Goal: Information Seeking & Learning: Check status

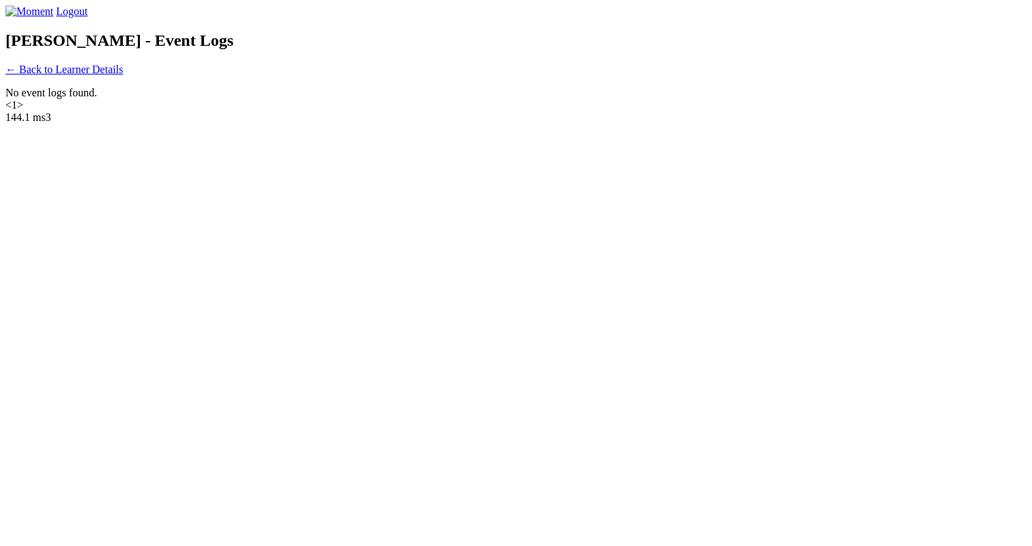
click at [123, 75] on link "← Back to Learner Details" at bounding box center [63, 70] width 117 height 12
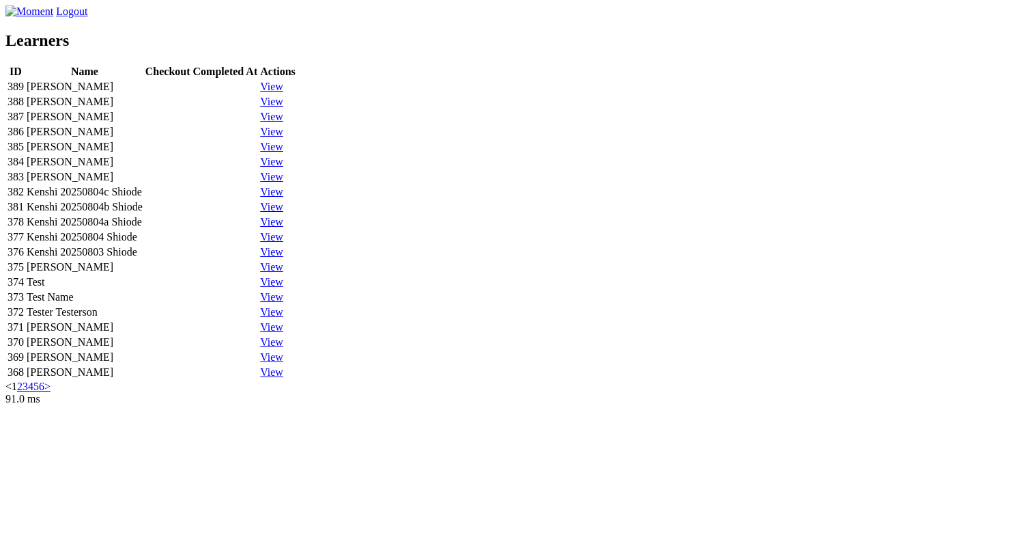
click at [283, 92] on link "View" at bounding box center [271, 87] width 23 height 12
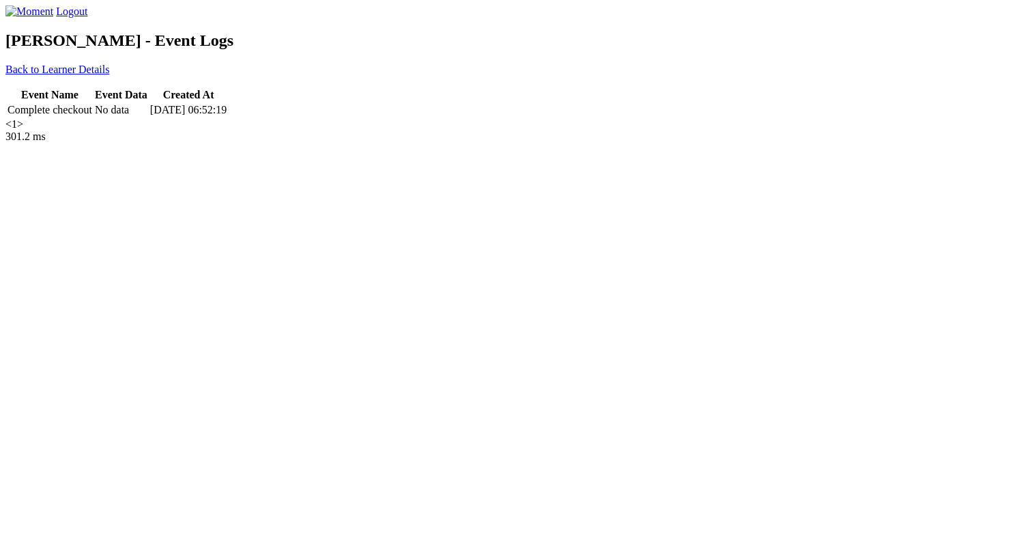
click at [356, 130] on div "Logout [PERSON_NAME] - Event Logs Back to Learner Details Event Name Event Data…" at bounding box center [516, 67] width 1022 height 125
click at [123, 75] on link "← Back to Learner Details" at bounding box center [63, 70] width 117 height 12
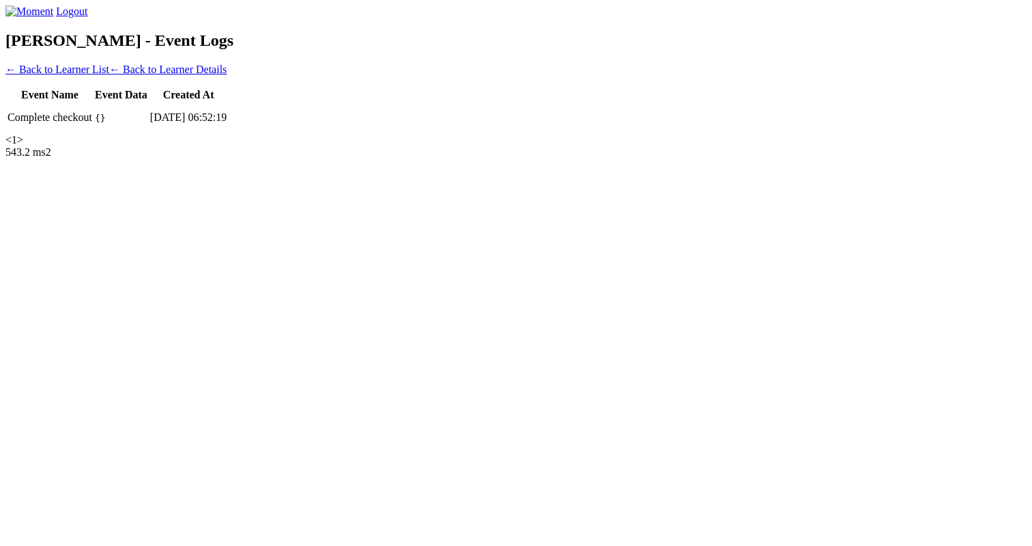
click at [360, 145] on div "Logout [PERSON_NAME] - Event Logs ← Back to Learner List ← Back to Learner Deta…" at bounding box center [516, 75] width 1022 height 141
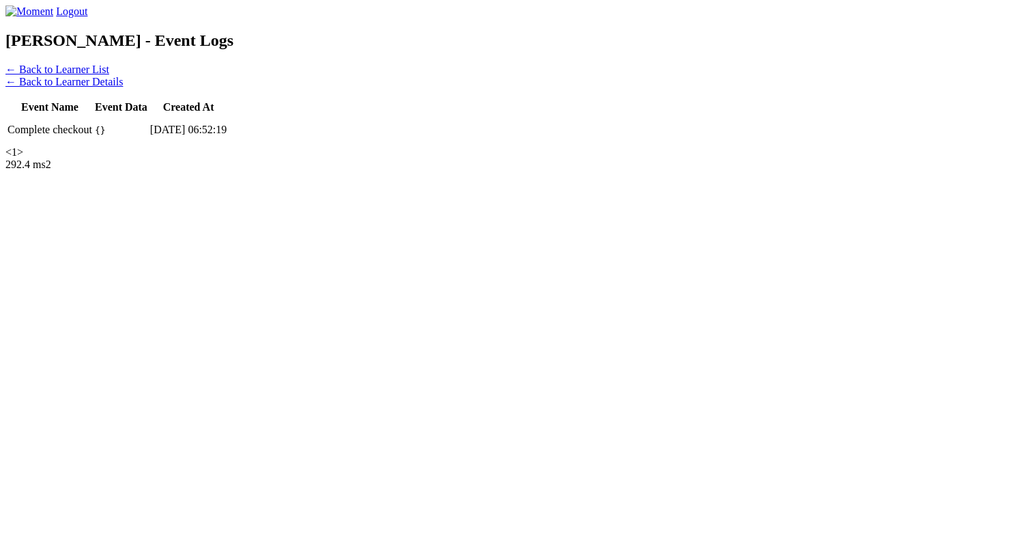
click at [123, 87] on link "← Back to Learner Details" at bounding box center [63, 82] width 117 height 12
click at [109, 75] on link "← Back to Learner List" at bounding box center [57, 70] width 104 height 12
click at [123, 87] on link "← Back to Learner Details" at bounding box center [63, 82] width 117 height 12
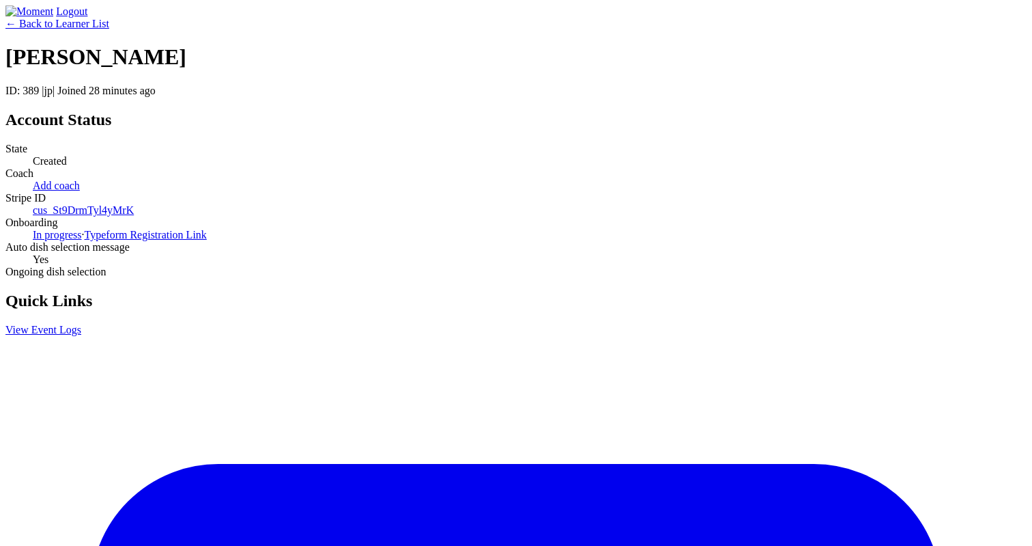
click at [109, 29] on link "← Back to Learner List" at bounding box center [57, 24] width 104 height 12
click at [278, 30] on div "← Back to Learner List" at bounding box center [516, 24] width 1022 height 12
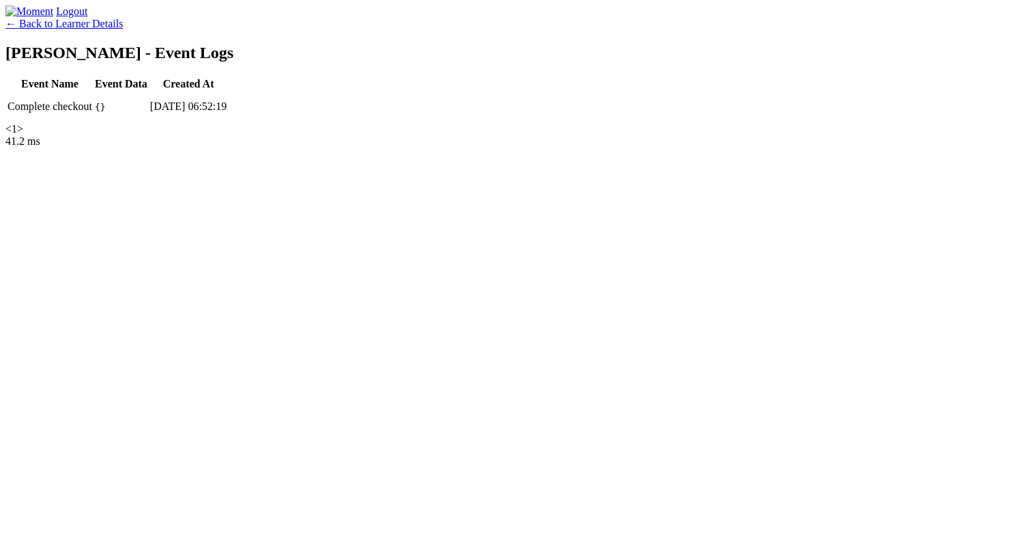
click at [123, 29] on link "← Back to Learner Details" at bounding box center [63, 24] width 117 height 12
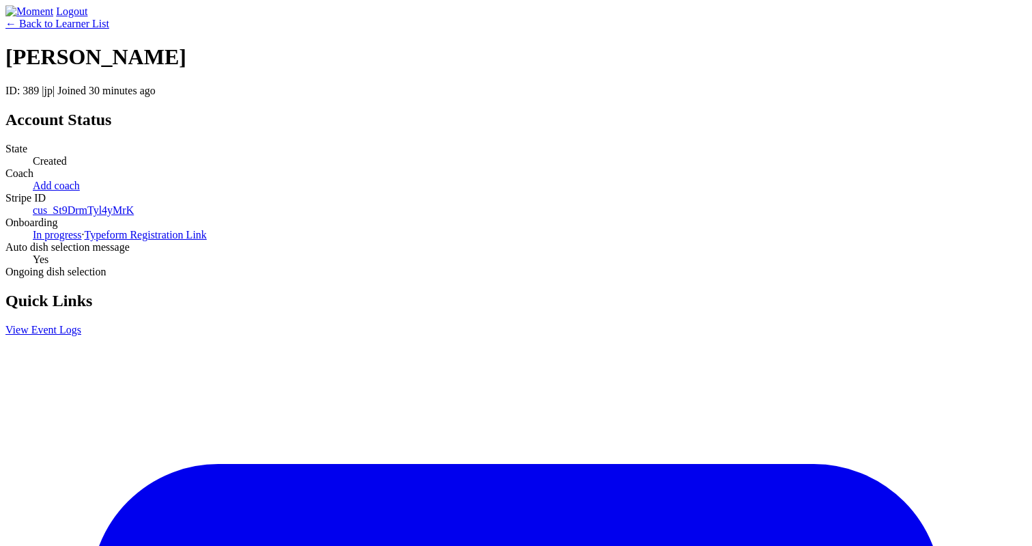
click at [109, 29] on link "← Back to Learner List" at bounding box center [57, 24] width 104 height 12
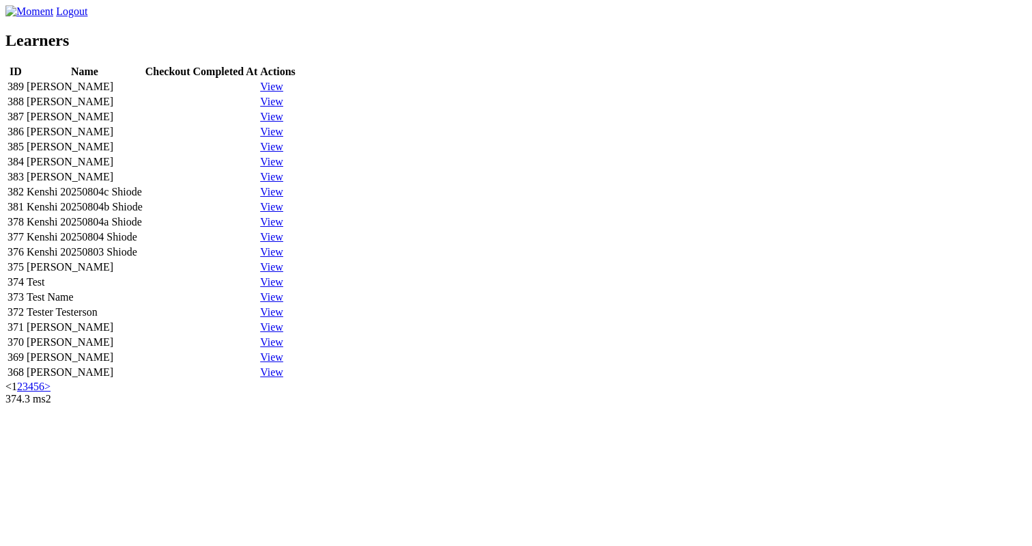
scroll to position [23, 0]
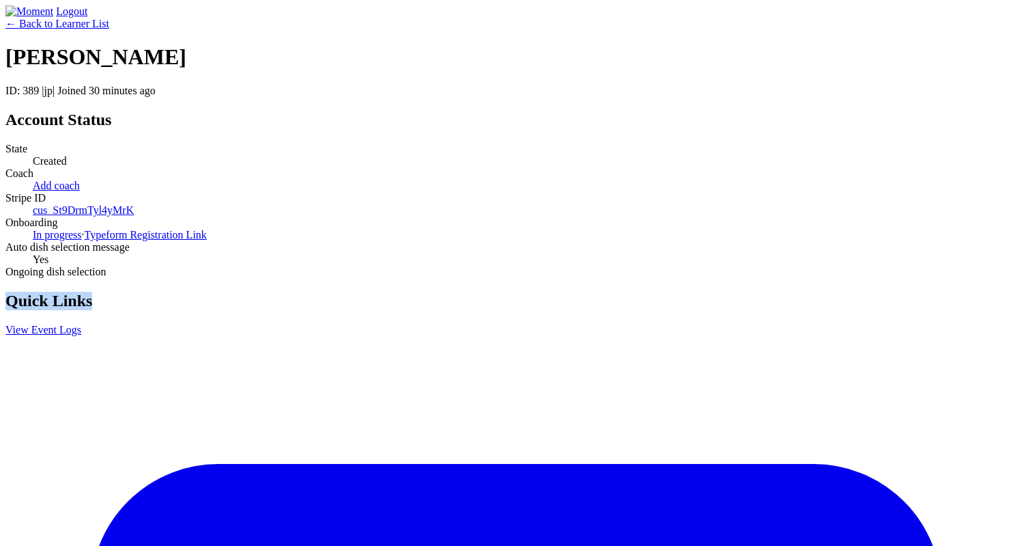
drag, startPoint x: 750, startPoint y: 183, endPoint x: 668, endPoint y: 182, distance: 81.9
copy h2 "Quick Links"
click at [470, 97] on p "ID: 389 | jp | Joined 30 minutes ago" at bounding box center [516, 91] width 1022 height 12
click at [427, 70] on h1 "[PERSON_NAME]" at bounding box center [516, 56] width 1022 height 25
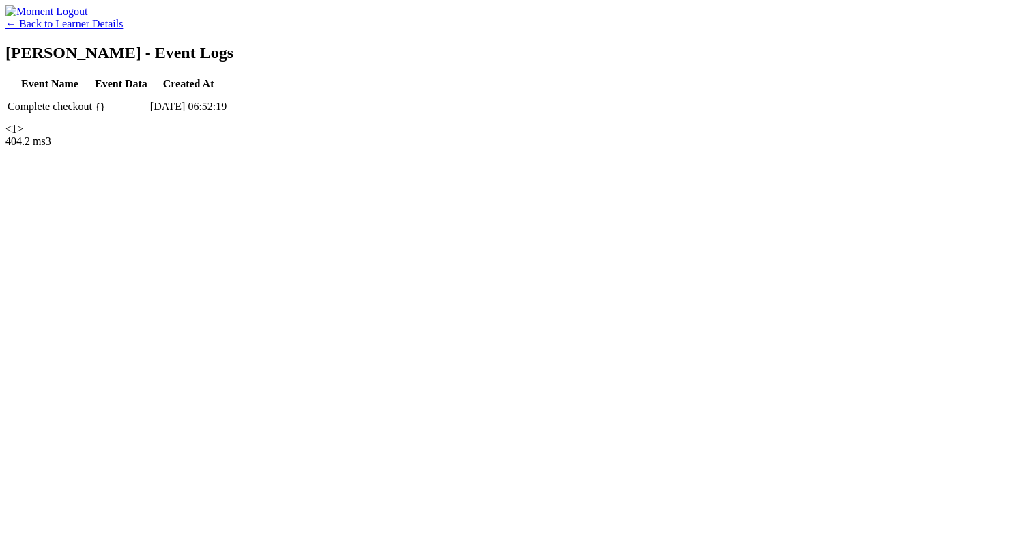
click at [123, 29] on link "← Back to Learner Details" at bounding box center [63, 24] width 117 height 12
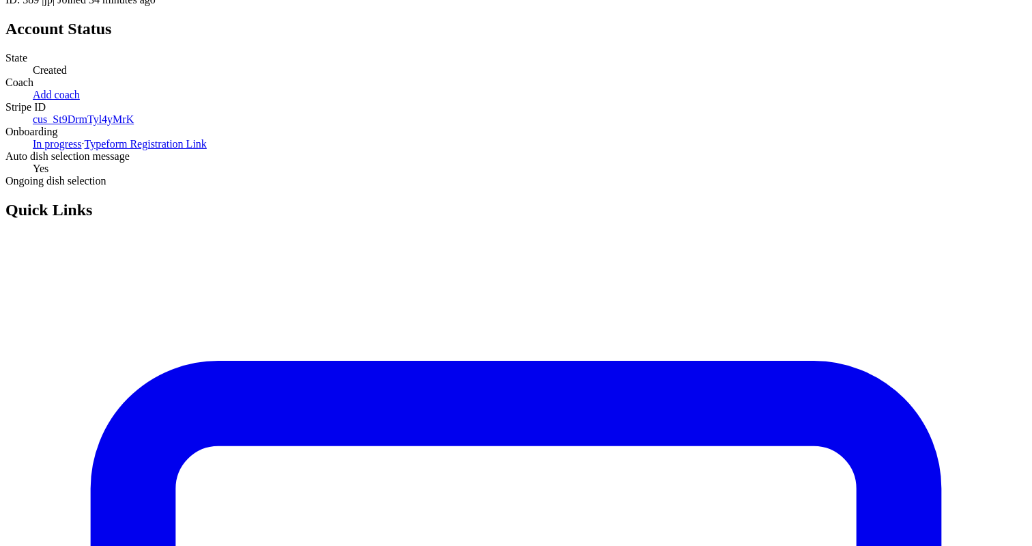
scroll to position [92, 0]
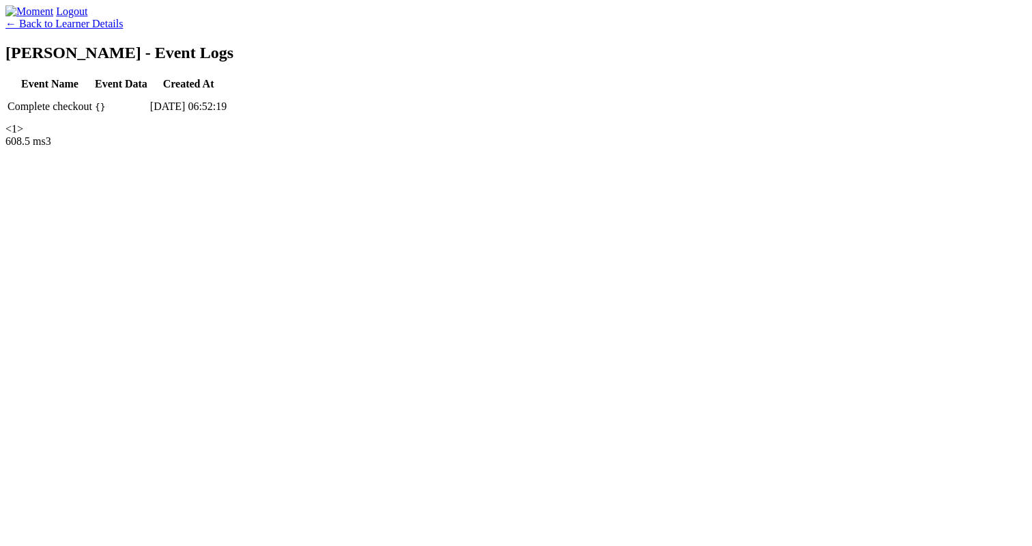
scroll to position [92, 0]
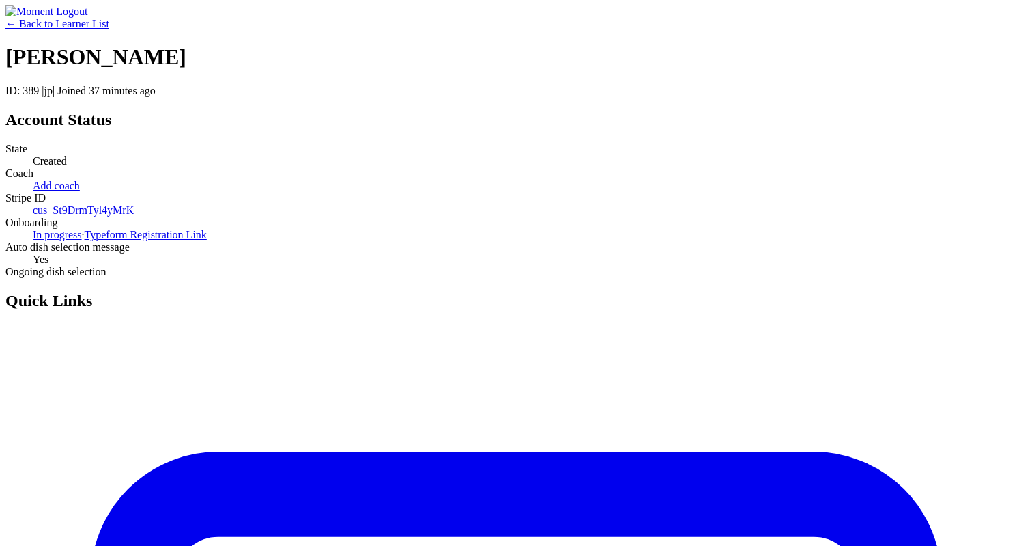
scroll to position [92, 0]
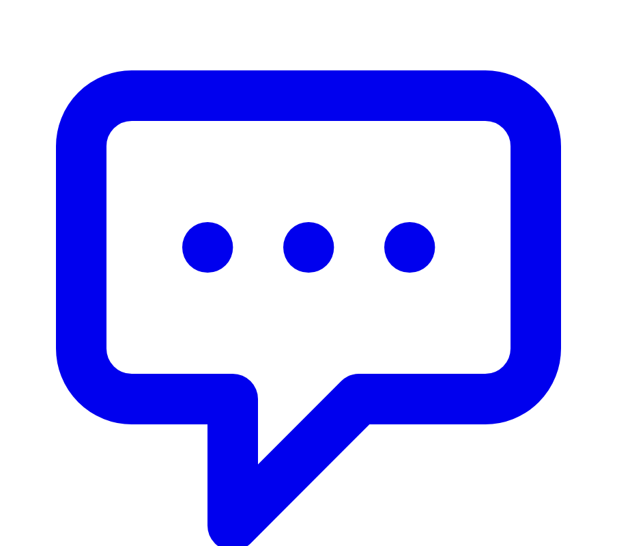
scroll to position [369, 0]
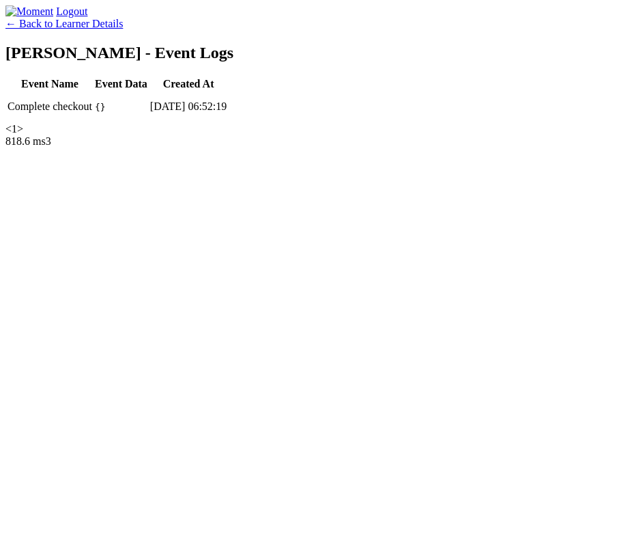
click at [292, 30] on div "← Back to Learner Details" at bounding box center [308, 24] width 606 height 12
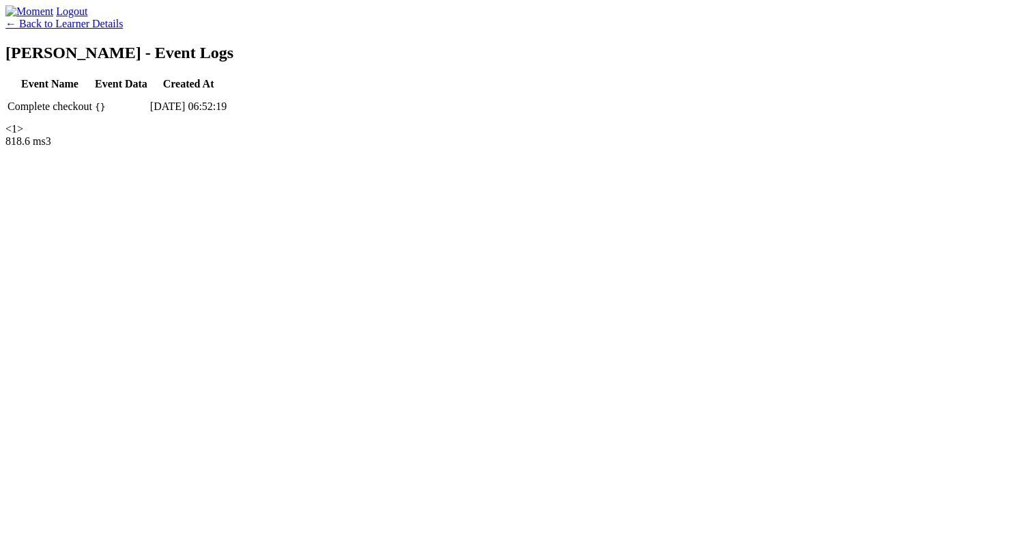
click at [123, 29] on link "← Back to Learner Details" at bounding box center [63, 24] width 117 height 12
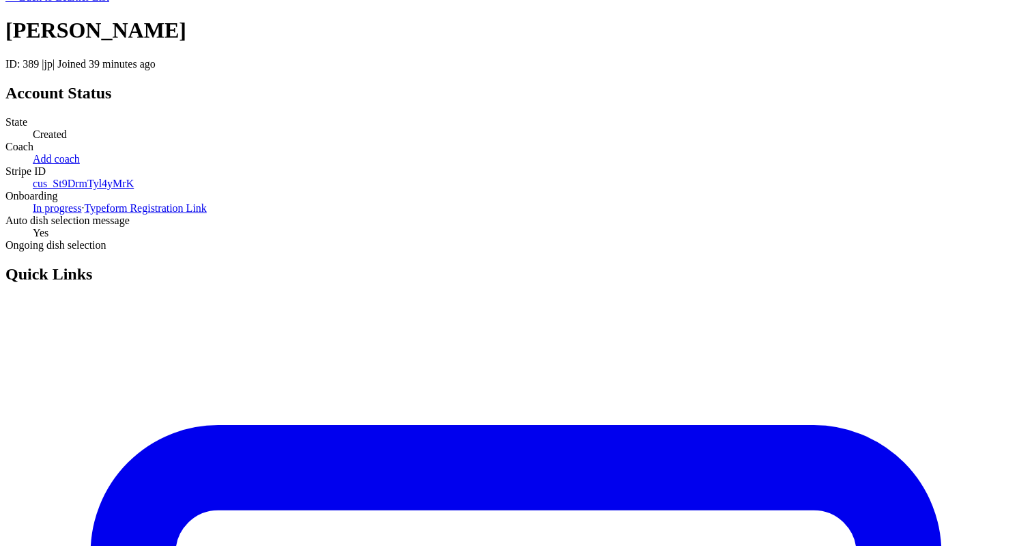
scroll to position [61, 0]
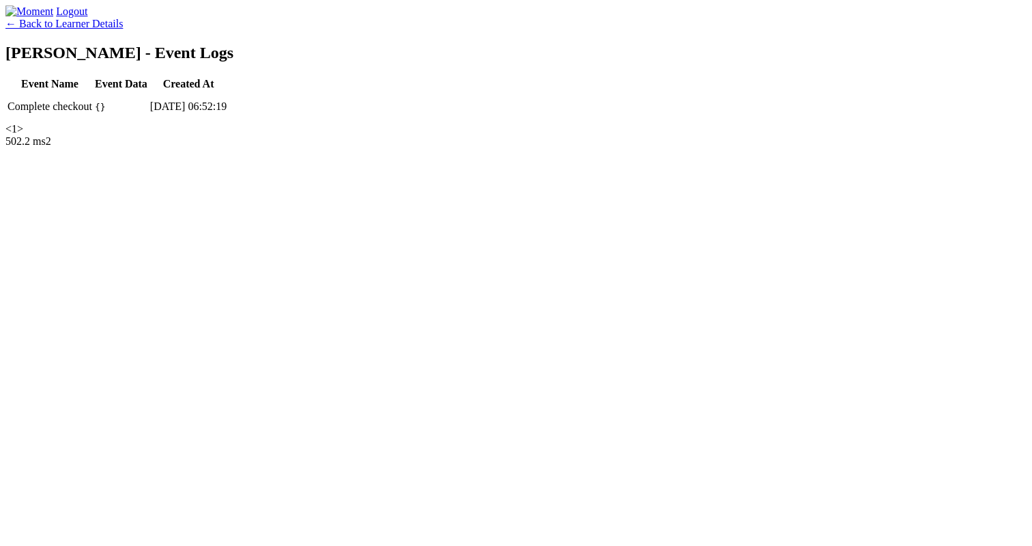
click at [123, 29] on link "← Back to Learner Details" at bounding box center [63, 24] width 117 height 12
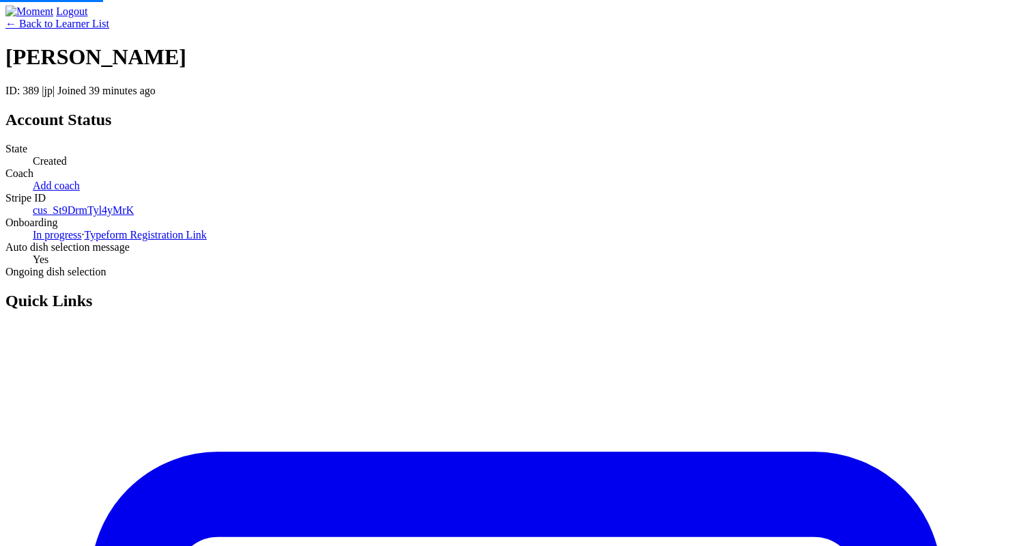
click at [109, 29] on link "← Back to Learner List" at bounding box center [57, 24] width 104 height 12
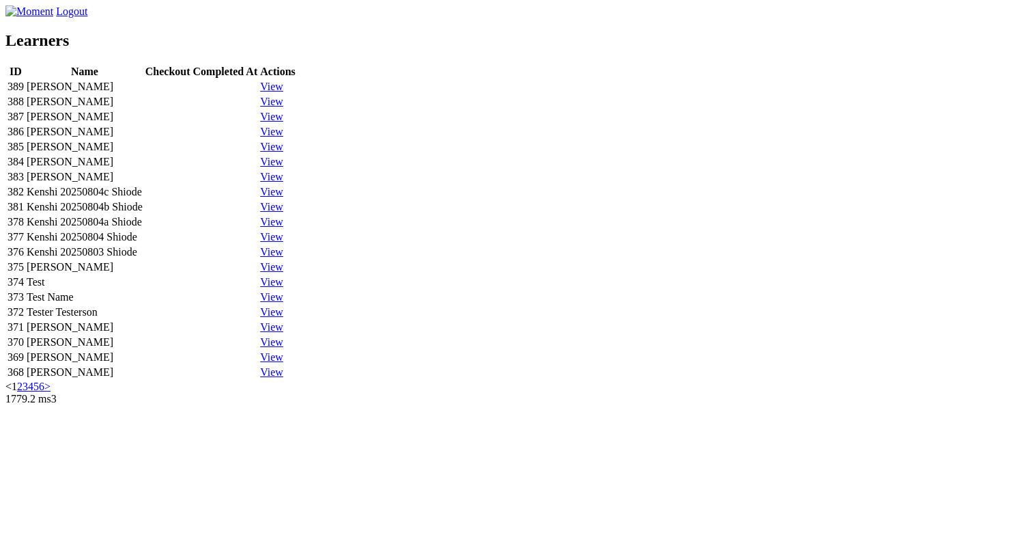
scroll to position [438, 0]
click at [23, 392] on link "2" at bounding box center [19, 386] width 5 height 12
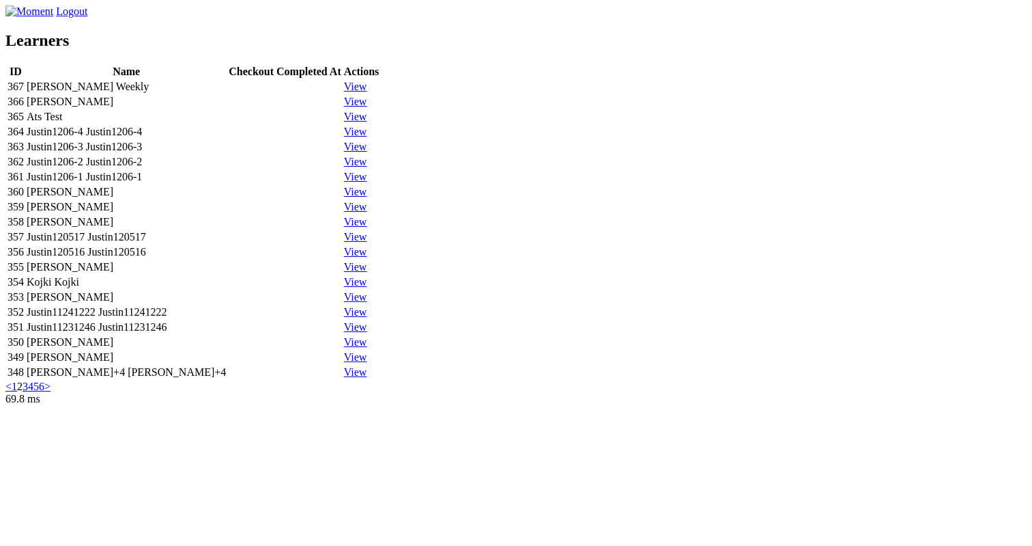
click at [367, 92] on link "View" at bounding box center [355, 87] width 23 height 12
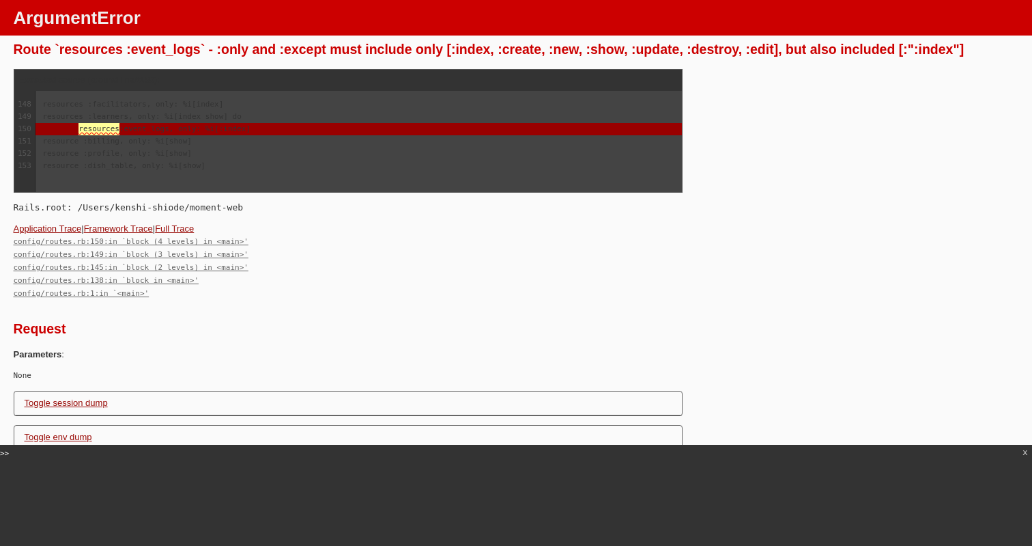
click at [484, 184] on pre "resources :facilitators, only: %i[index] resources :learners, only: %i[index sh…" at bounding box center [359, 141] width 646 height 100
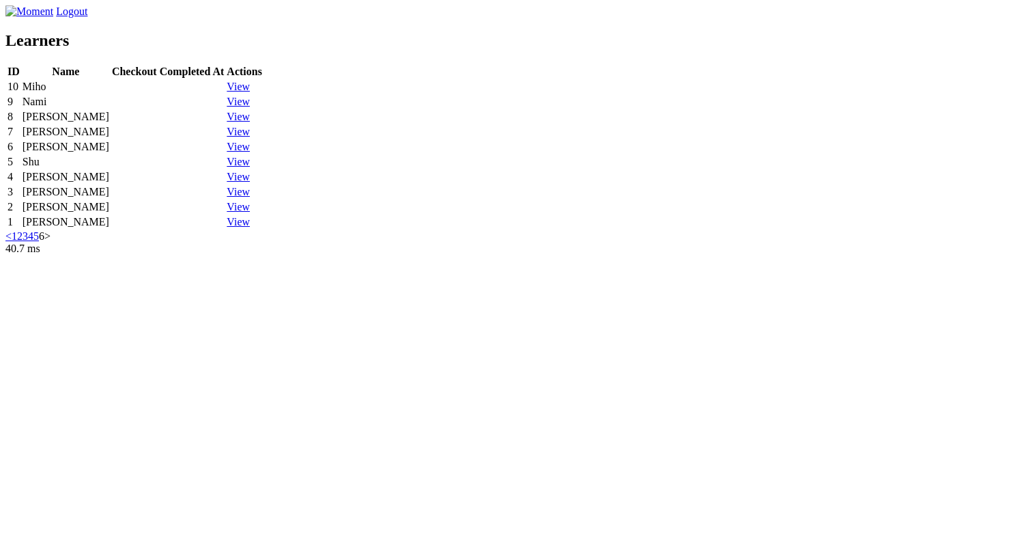
scroll to position [75, 0]
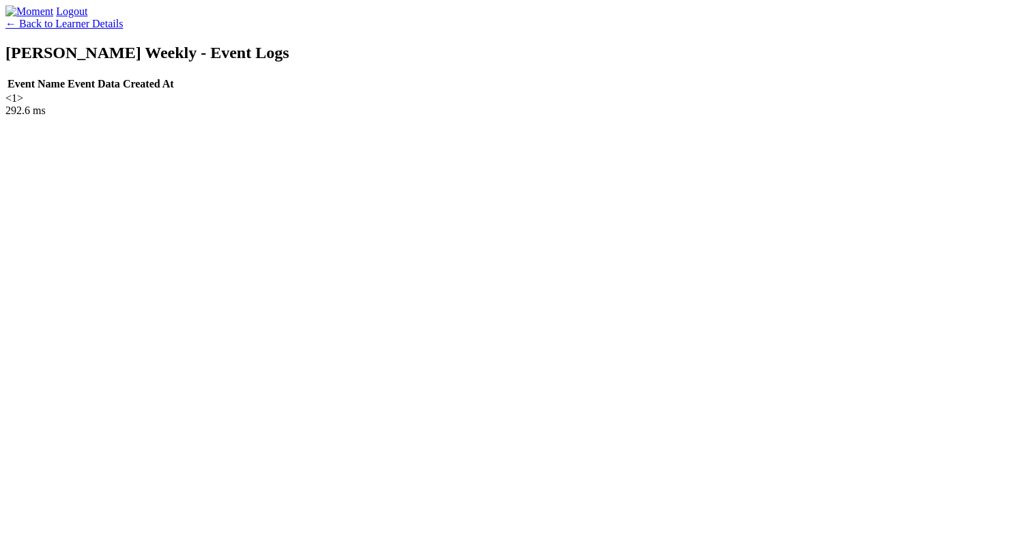
click at [412, 18] on div "Logout" at bounding box center [516, 11] width 1022 height 12
click at [123, 29] on link "← Back to Learner Details" at bounding box center [63, 24] width 117 height 12
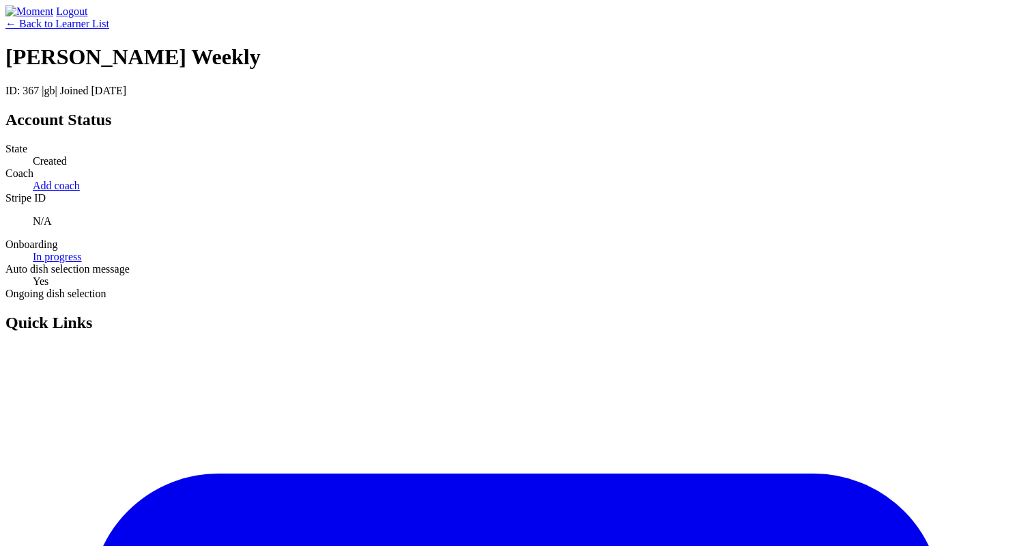
click at [109, 29] on link "← Back to Learner List" at bounding box center [57, 24] width 104 height 12
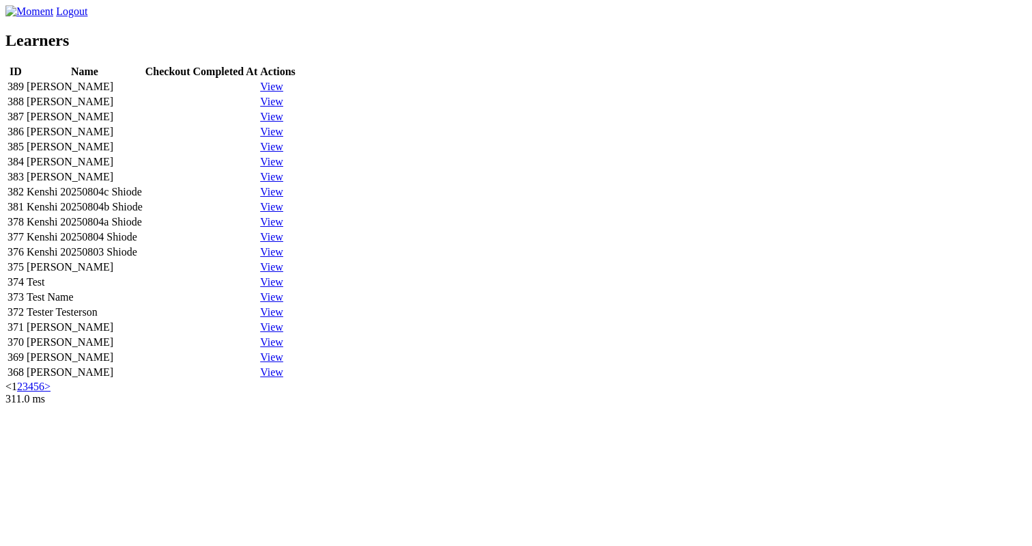
click at [283, 92] on link "View" at bounding box center [271, 87] width 23 height 12
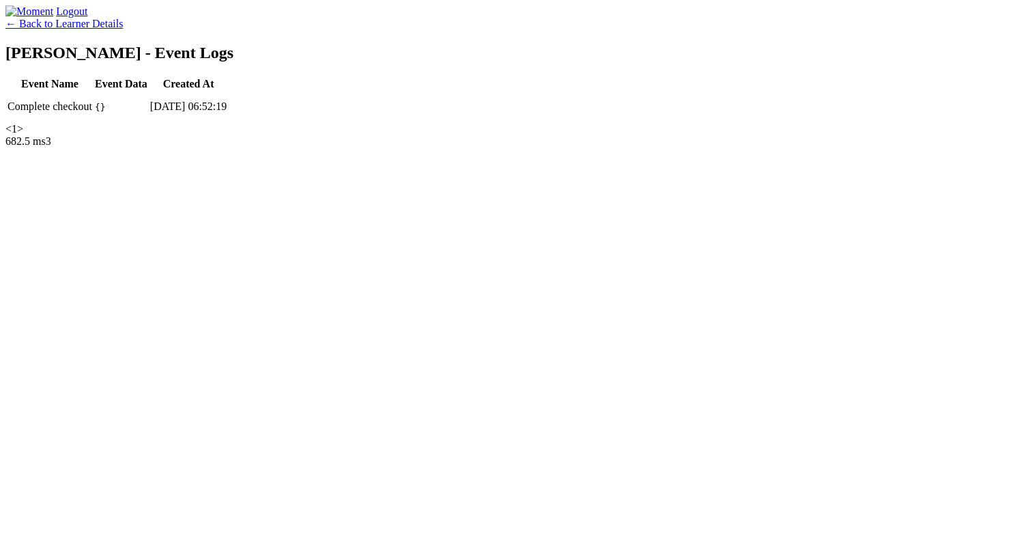
click at [123, 29] on link "← Back to Learner Details" at bounding box center [63, 24] width 117 height 12
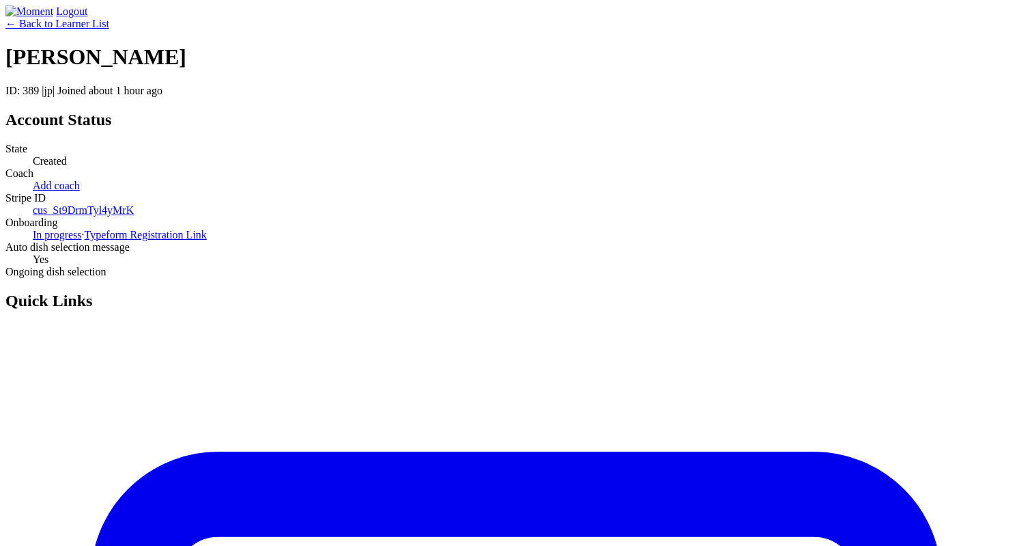
click at [460, 30] on div "← Back to Learner List" at bounding box center [516, 24] width 1022 height 12
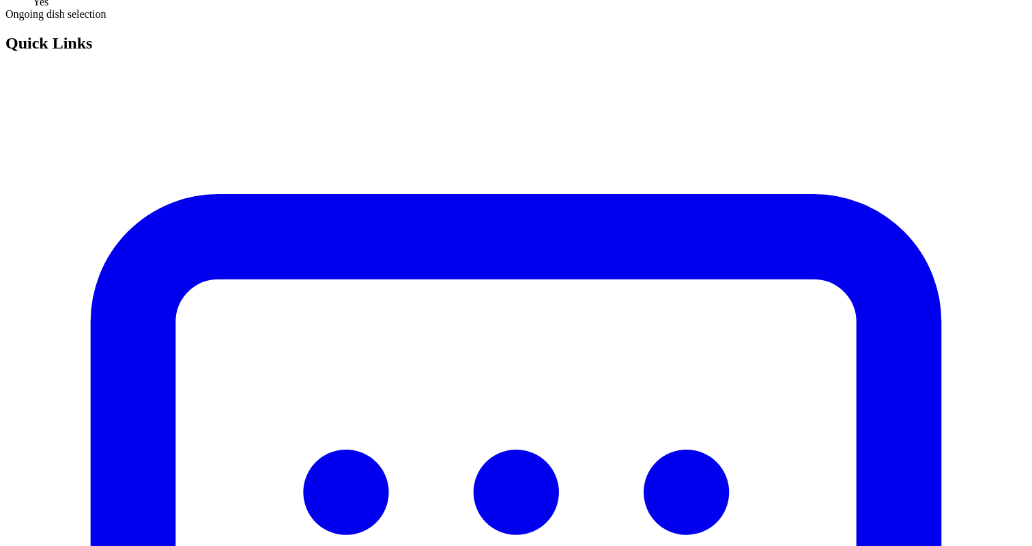
scroll to position [283, 0]
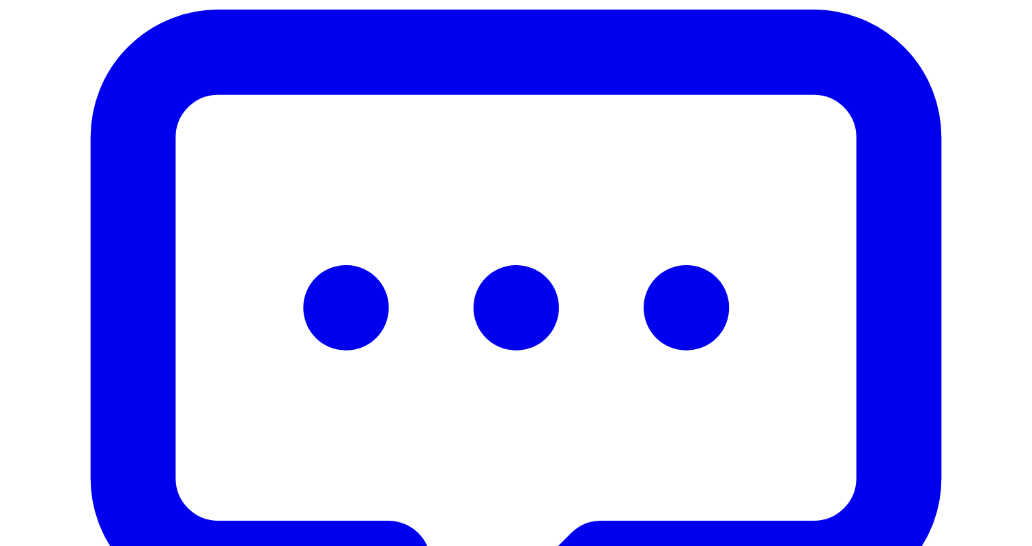
scroll to position [444, 0]
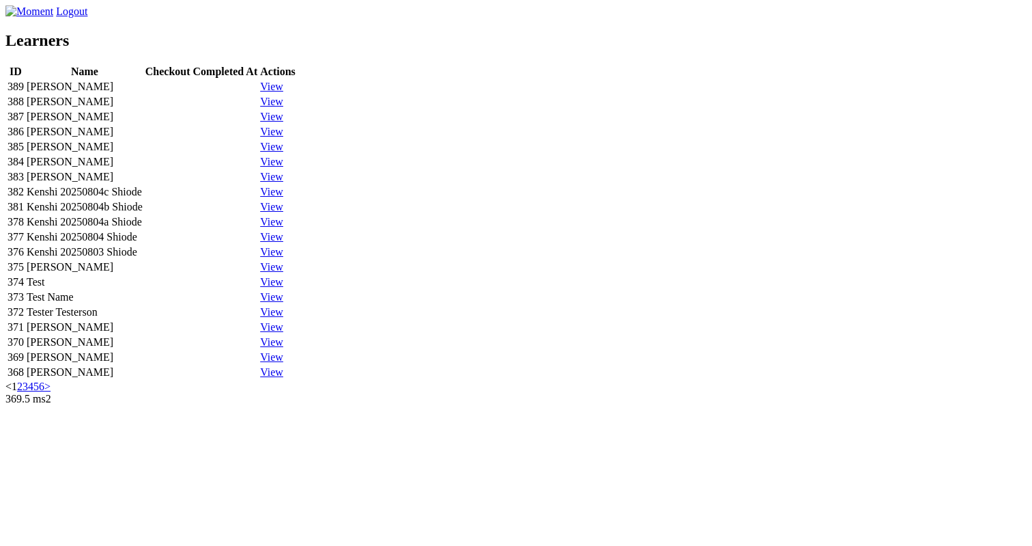
click at [283, 92] on link "View" at bounding box center [271, 87] width 23 height 12
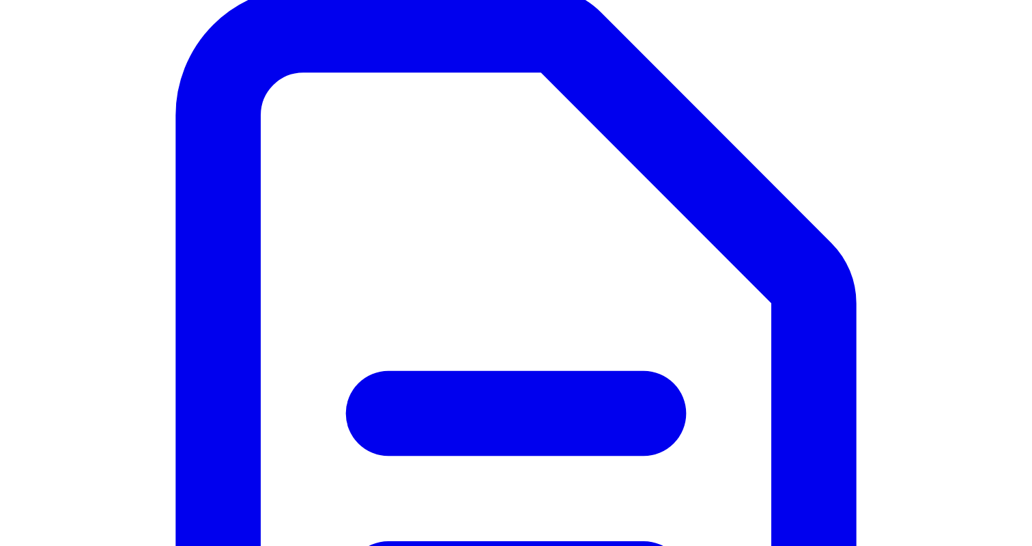
scroll to position [1711, 0]
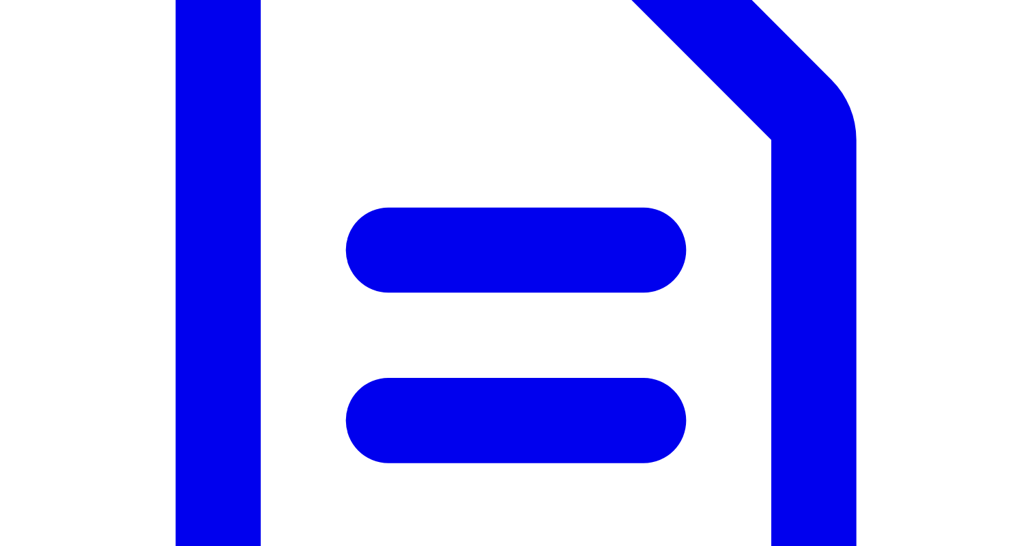
scroll to position [1759, 0]
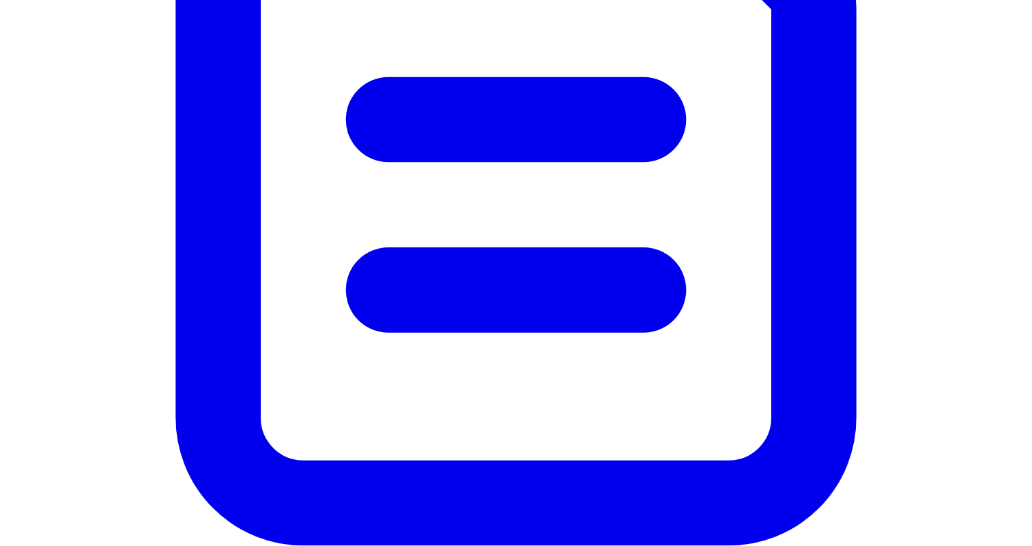
scroll to position [1759, 0]
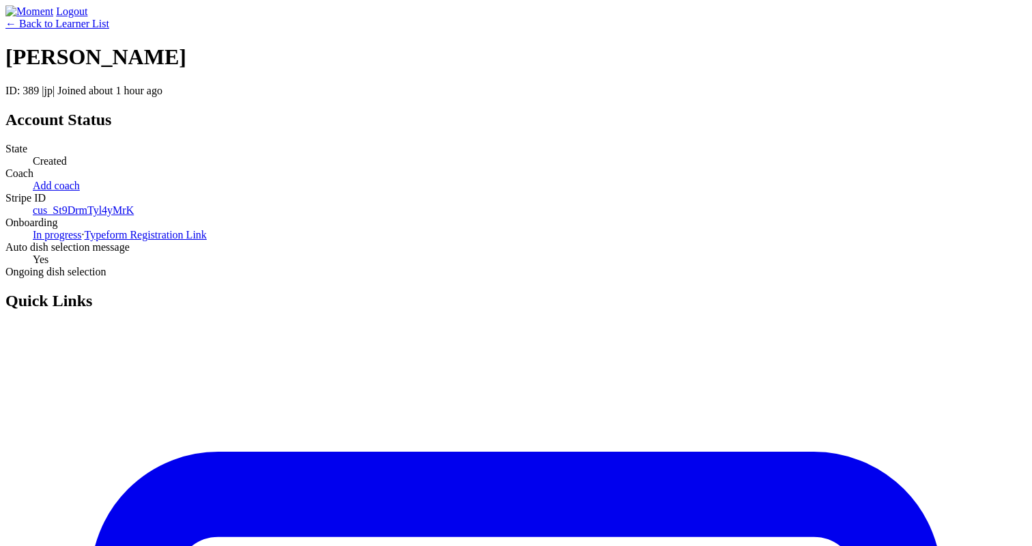
scroll to position [1759, 0]
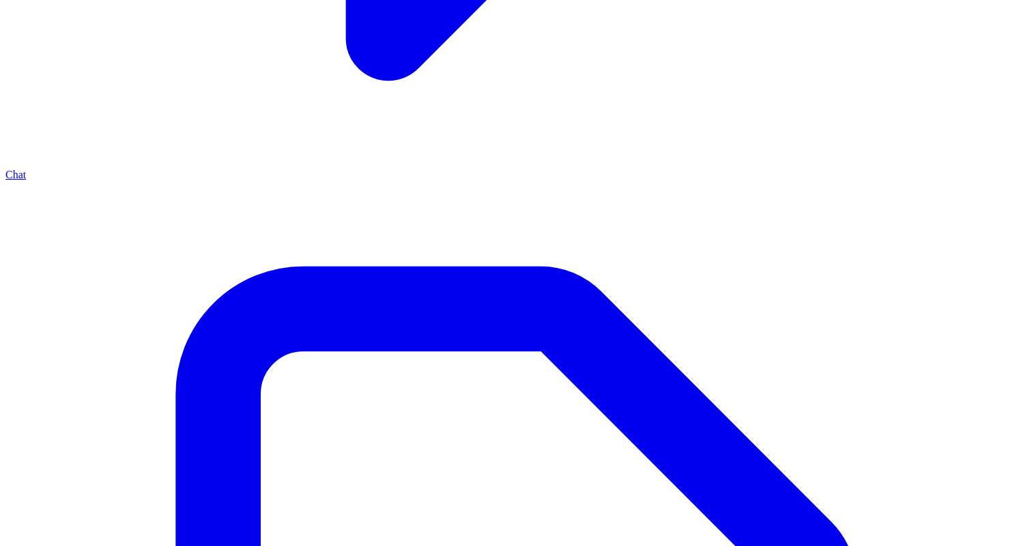
scroll to position [1759, 0]
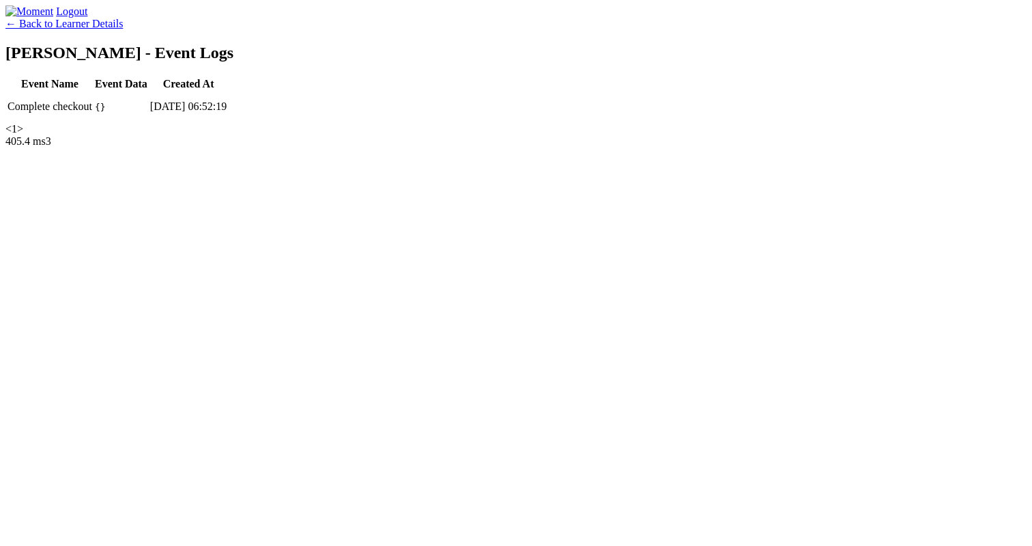
click at [123, 29] on link "← Back to Learner Details" at bounding box center [63, 24] width 117 height 12
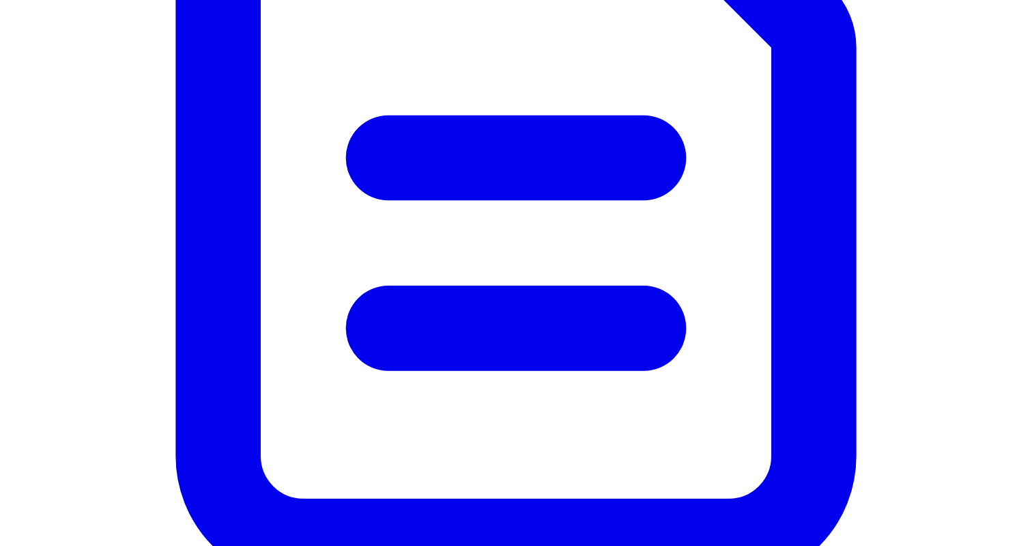
scroll to position [1759, 0]
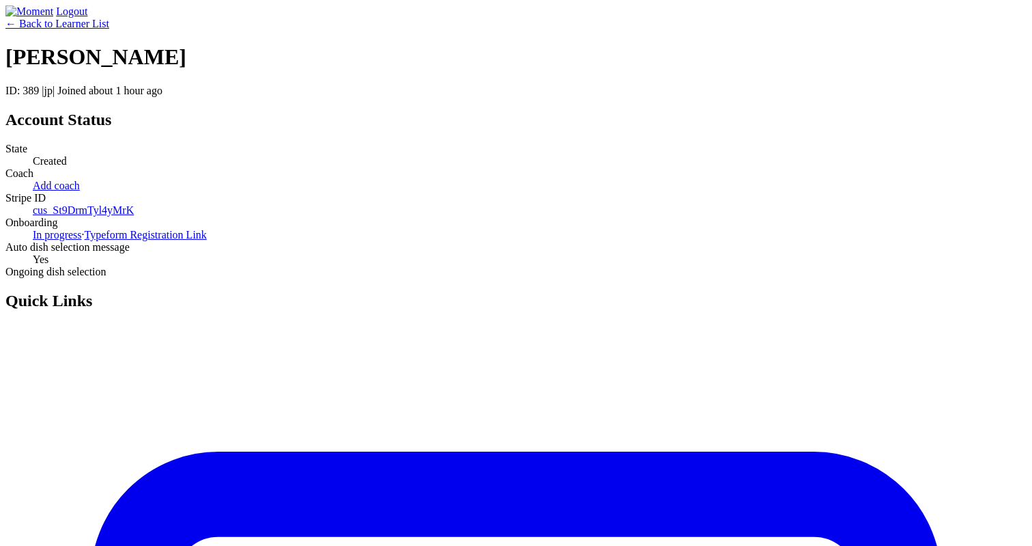
scroll to position [1759, 0]
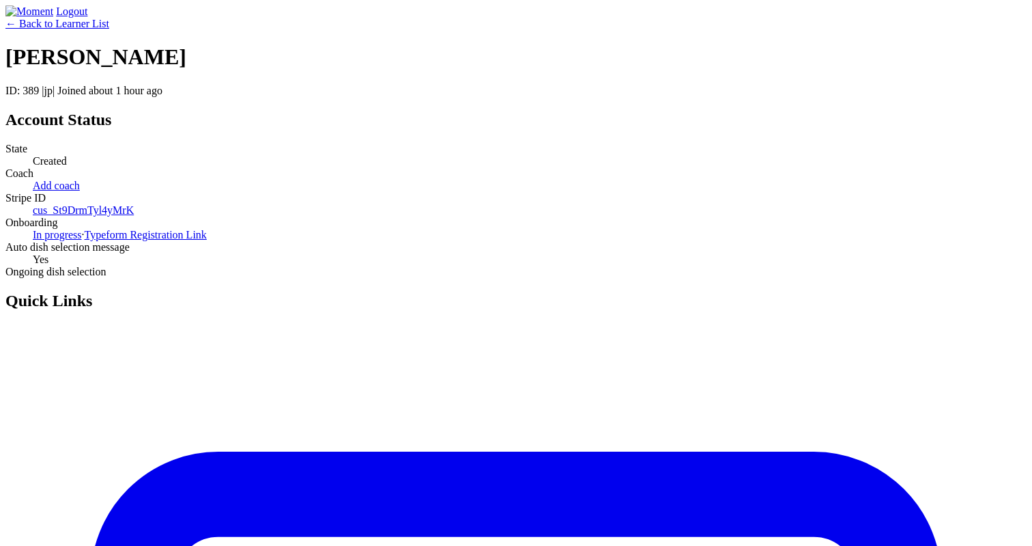
scroll to position [1759, 0]
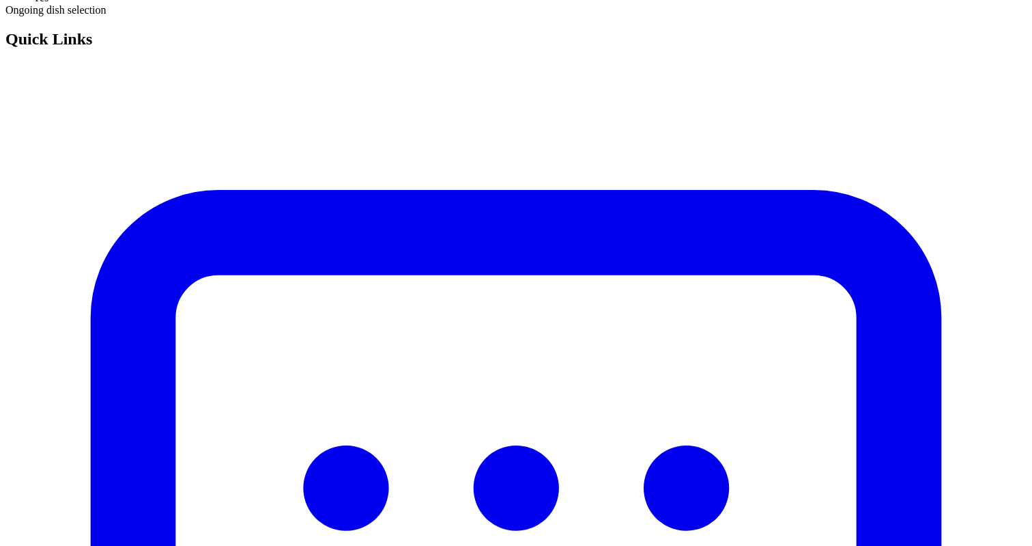
scroll to position [240, 0]
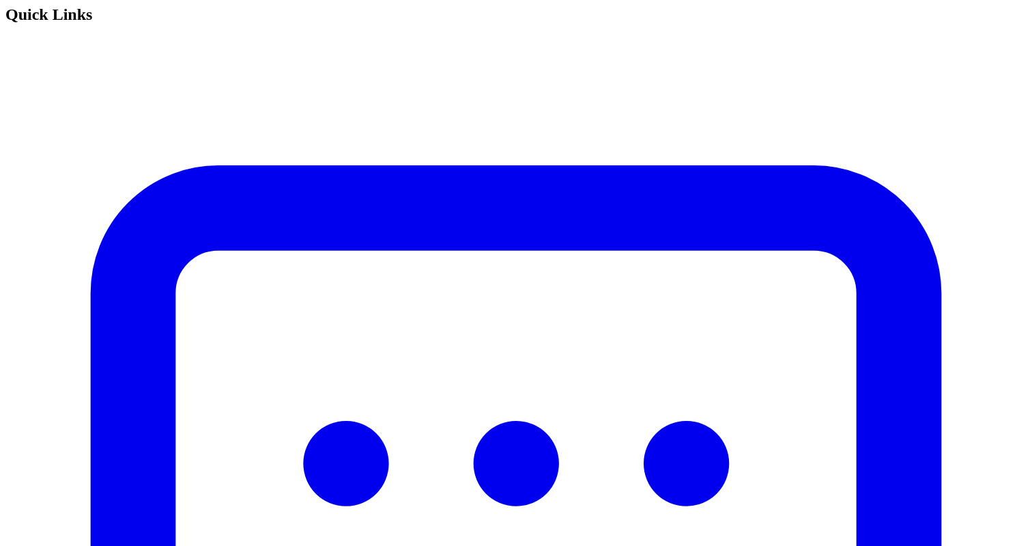
scroll to position [297, 0]
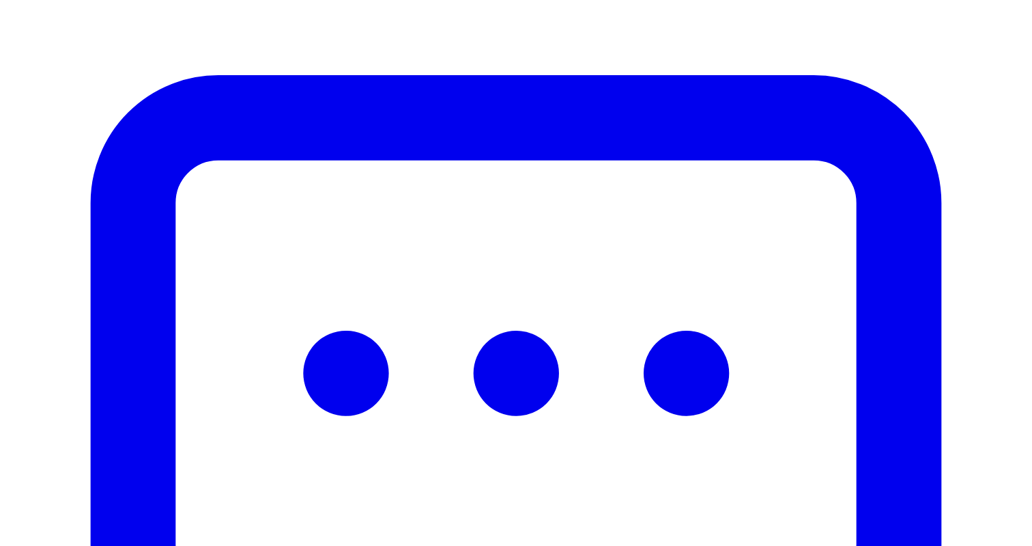
scroll to position [384, 0]
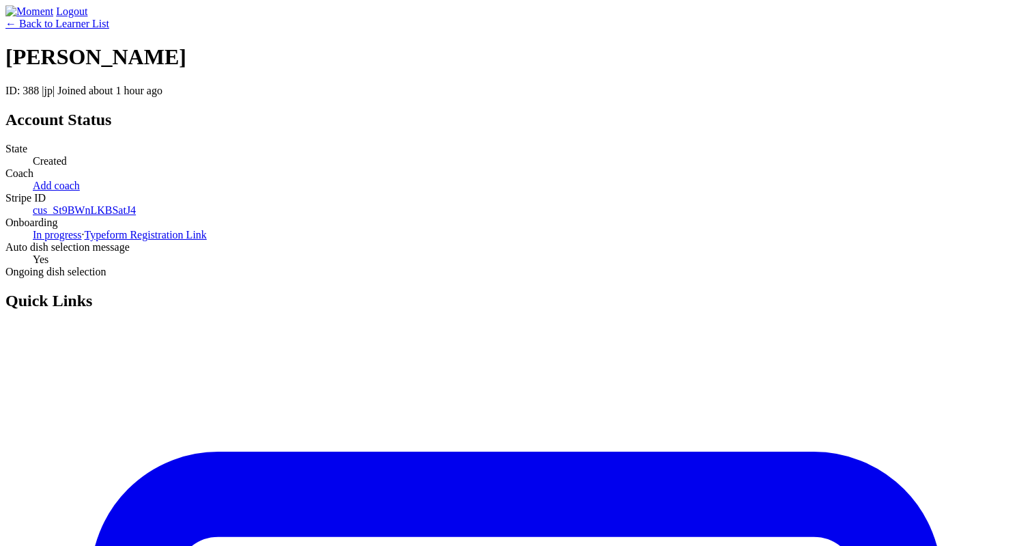
scroll to position [384, 0]
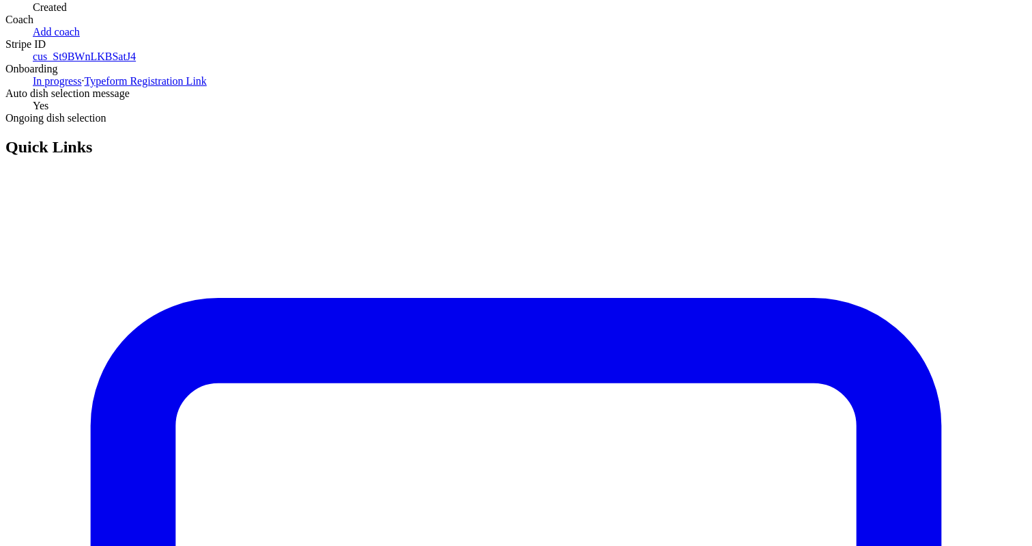
scroll to position [131, 0]
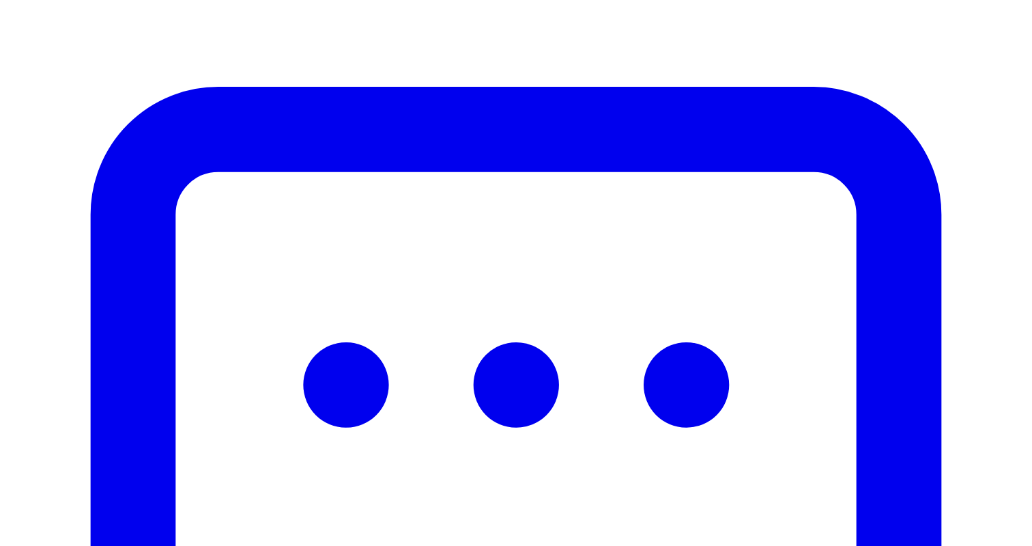
scroll to position [379, 0]
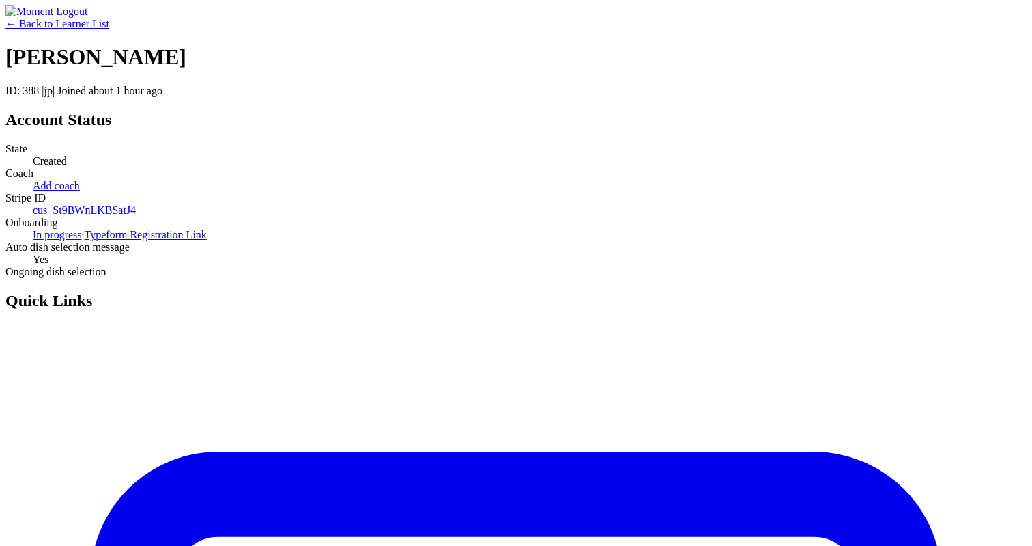
click at [232, 155] on dt "State" at bounding box center [516, 149] width 1022 height 12
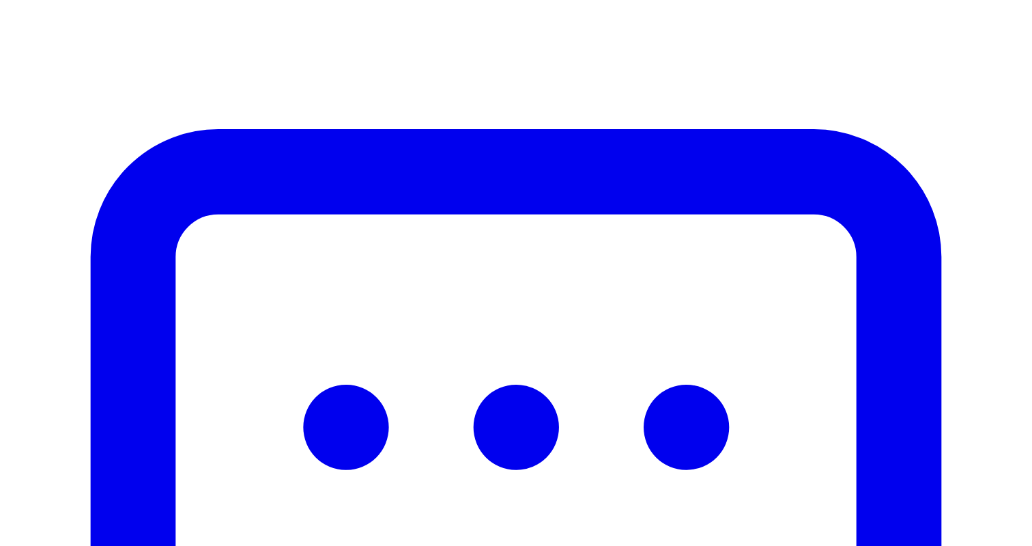
scroll to position [323, 0]
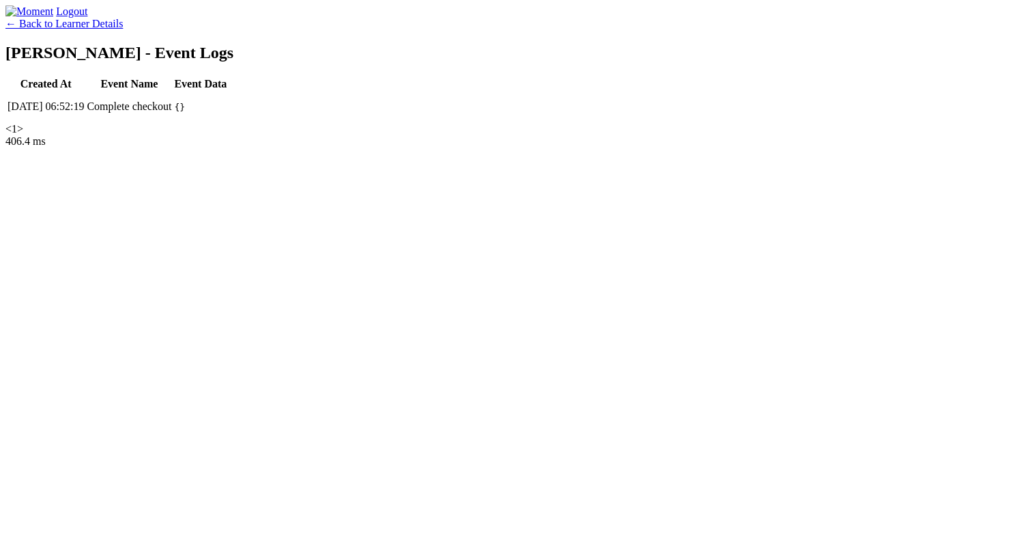
click at [443, 135] on div "Logout ← Back to Learner Details Ken - Event Logs Created At Event Name Event D…" at bounding box center [516, 70] width 1022 height 130
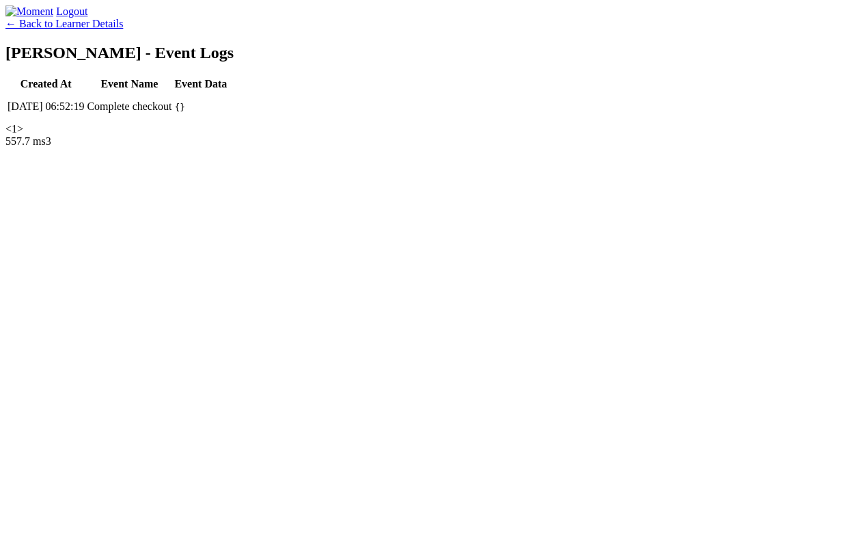
click at [617, 30] on div "← Back to Learner Details" at bounding box center [427, 24] width 845 height 12
click at [540, 135] on div "← Back to Learner Details [PERSON_NAME] - Event Logs Created At Event Name Even…" at bounding box center [427, 76] width 845 height 117
click at [567, 135] on div "← Back to Learner Details Ken - Event Logs Created At Event Name Event Data 202…" at bounding box center [427, 76] width 845 height 117
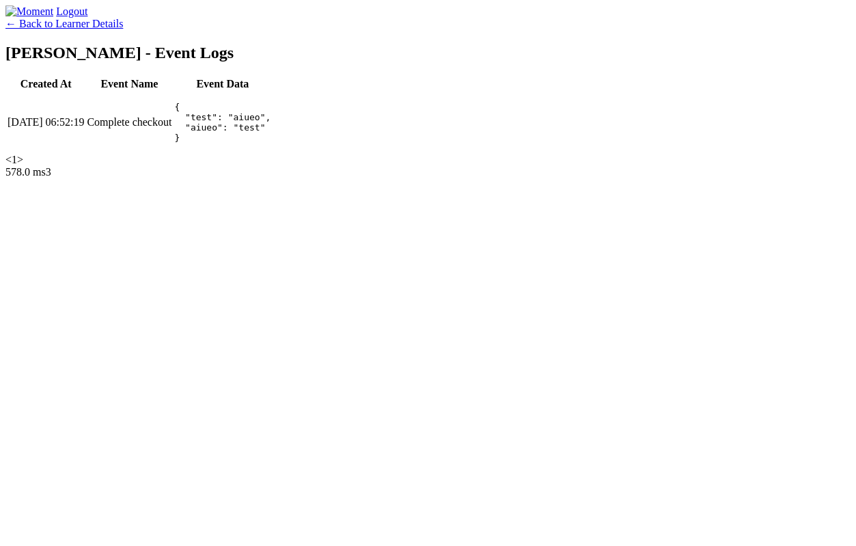
click at [528, 62] on h2 "[PERSON_NAME] - Event Logs" at bounding box center [427, 53] width 845 height 18
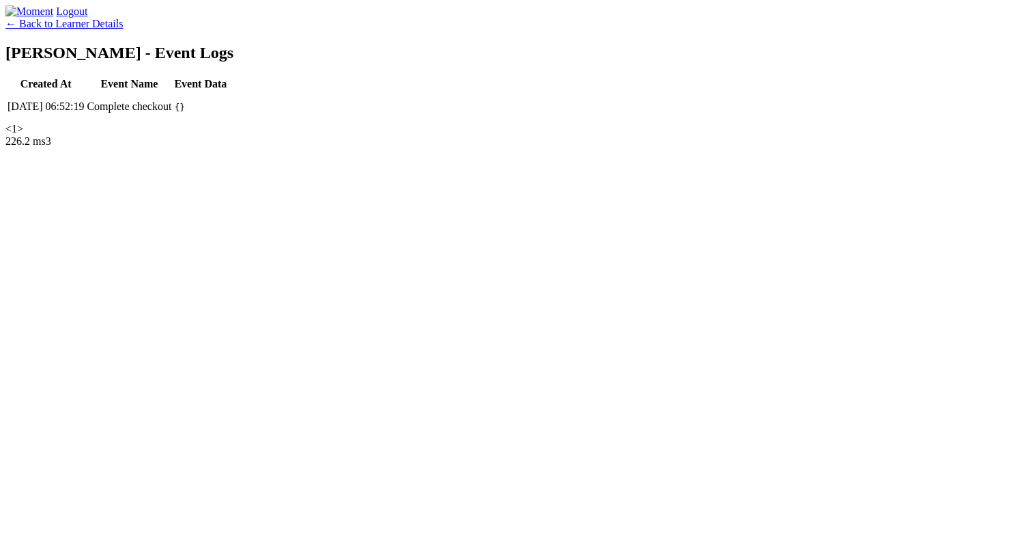
click at [597, 62] on h2 "[PERSON_NAME] - Event Logs" at bounding box center [516, 53] width 1022 height 18
click at [123, 29] on link "← Back to Learner Details" at bounding box center [63, 24] width 117 height 12
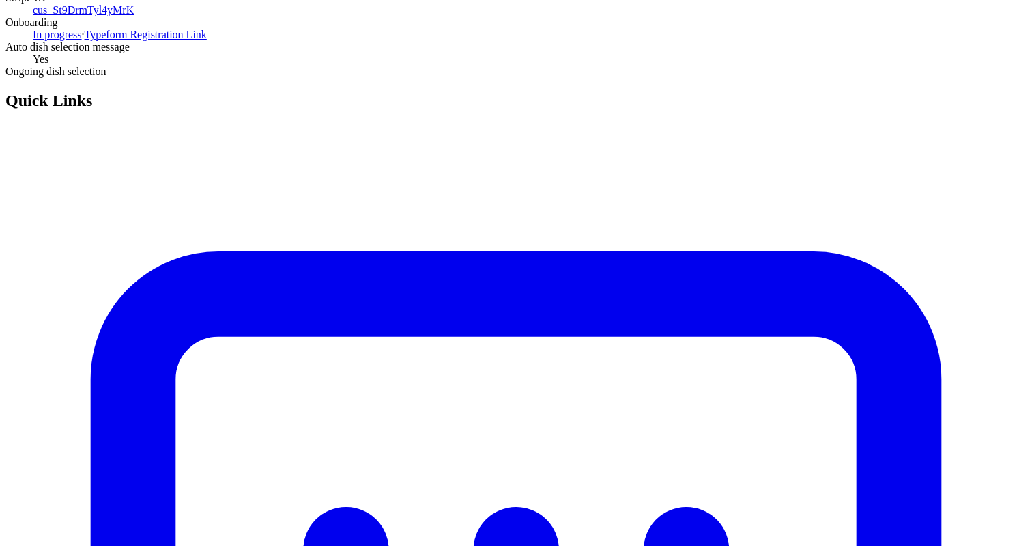
scroll to position [96, 0]
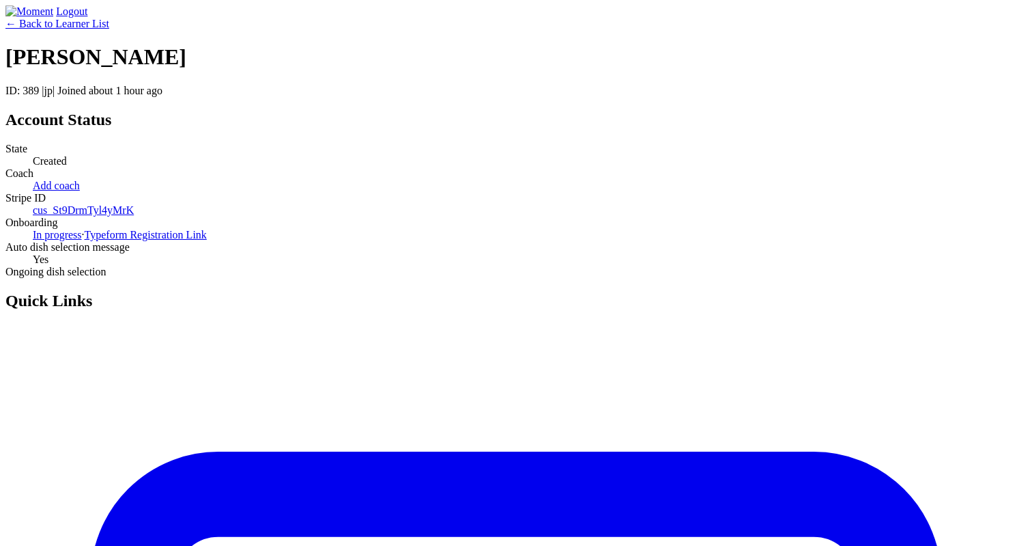
click at [109, 29] on link "← Back to Learner List" at bounding box center [57, 24] width 104 height 12
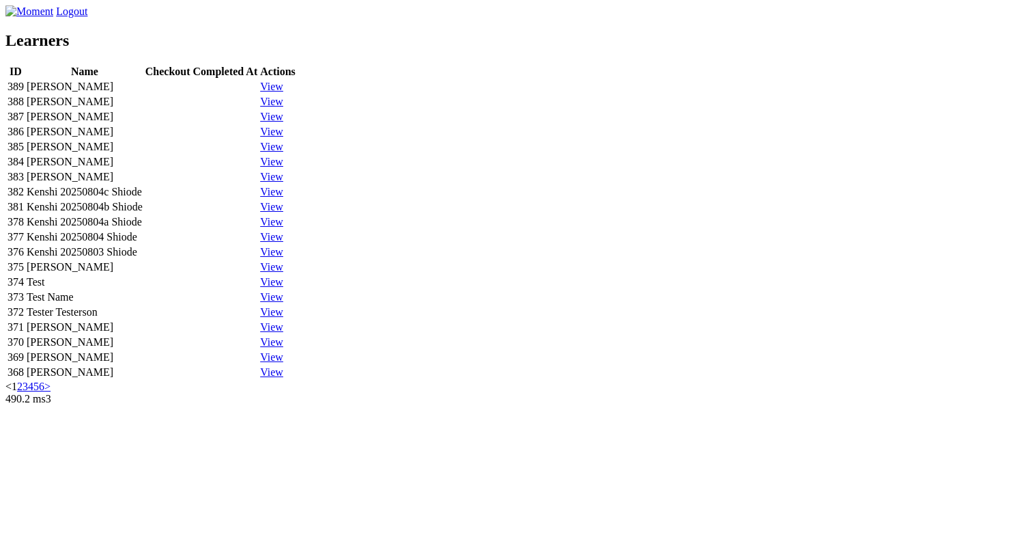
click at [283, 92] on link "View" at bounding box center [271, 87] width 23 height 12
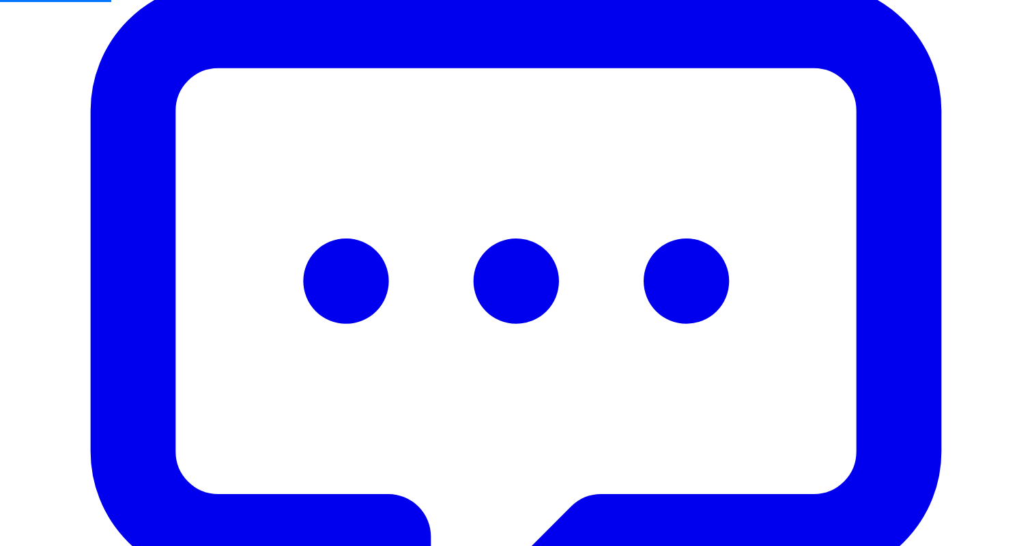
scroll to position [440, 0]
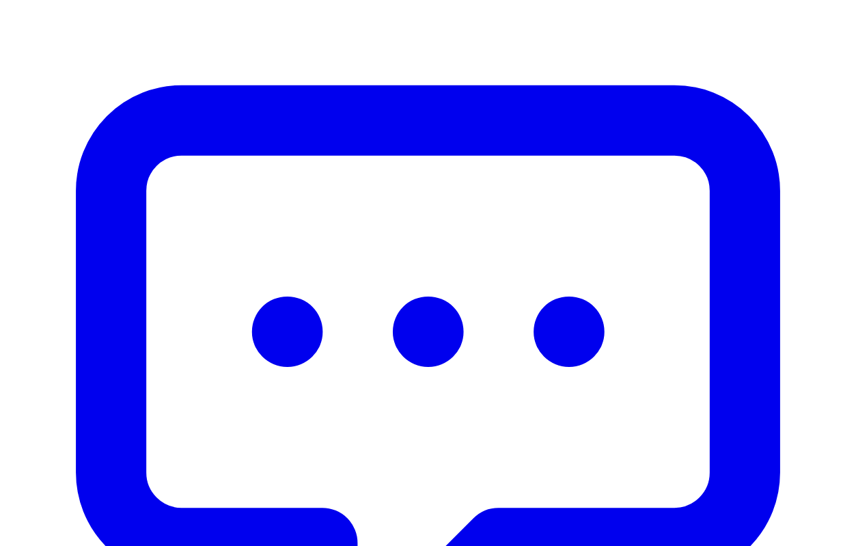
scroll to position [412, 0]
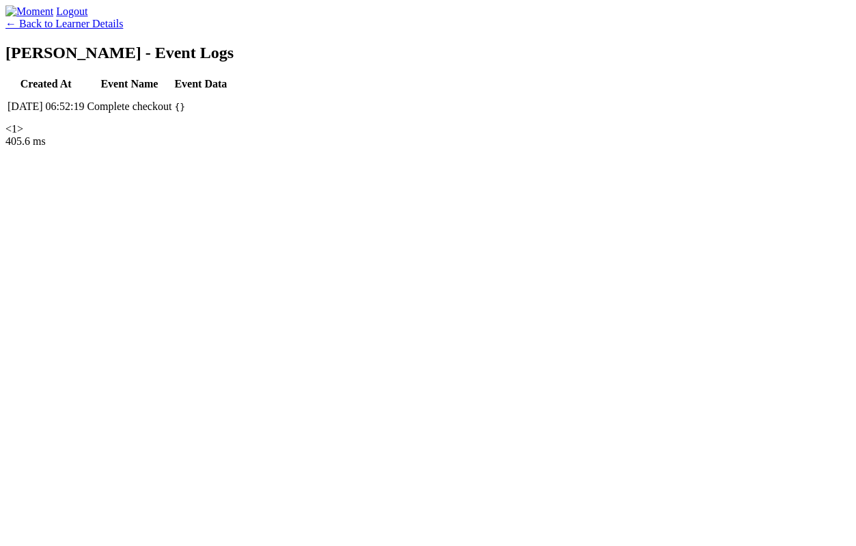
click at [214, 135] on div "← Back to Learner Details [PERSON_NAME] - Event Logs Created At Event Name Even…" at bounding box center [427, 76] width 845 height 117
click at [123, 29] on link "← Back to Learner Details" at bounding box center [63, 24] width 117 height 12
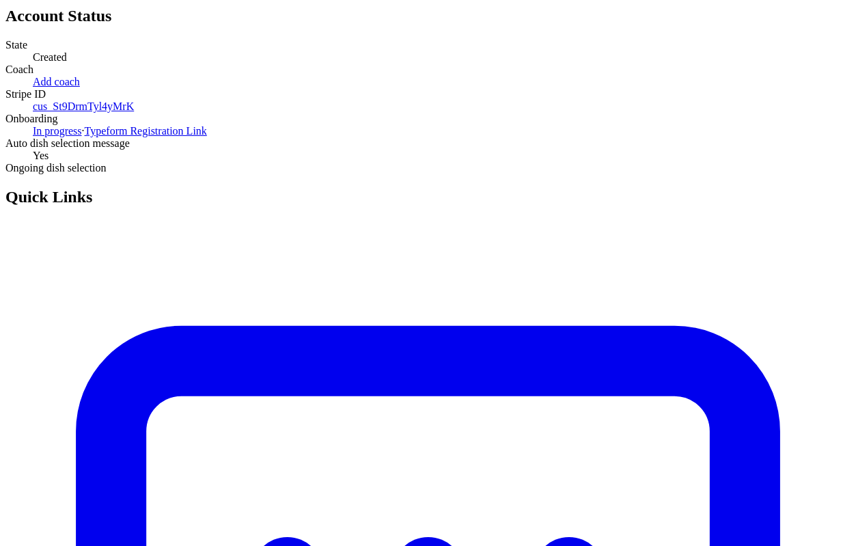
scroll to position [114, 0]
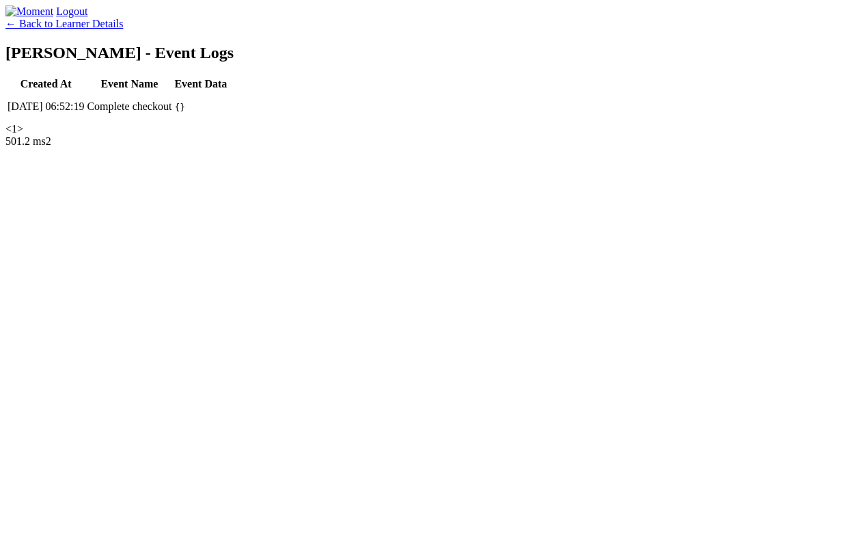
click at [369, 135] on div "Logout ← Back to Learner Details Ken - Event Logs Created At Event Name Event D…" at bounding box center [427, 70] width 845 height 130
click at [123, 29] on link "← Back to Learner Details" at bounding box center [63, 24] width 117 height 12
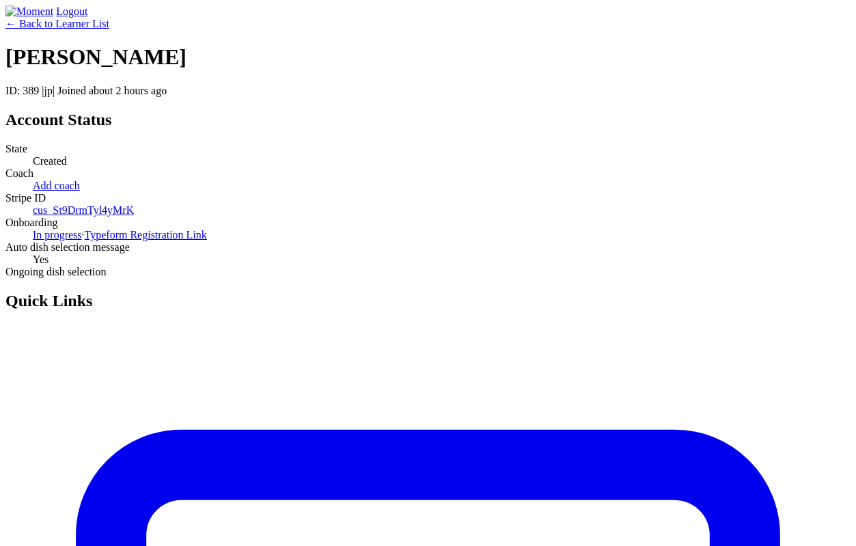
click at [109, 29] on link "← Back to Learner List" at bounding box center [57, 24] width 104 height 12
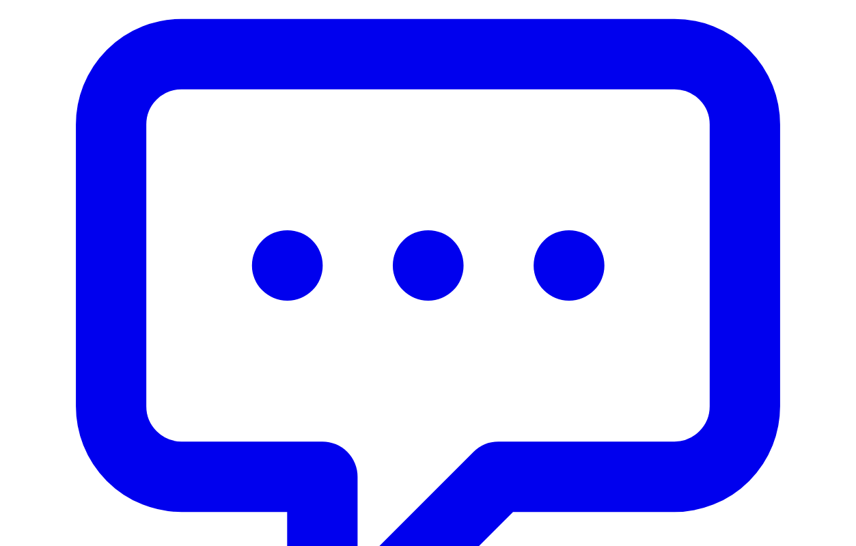
scroll to position [416, 0]
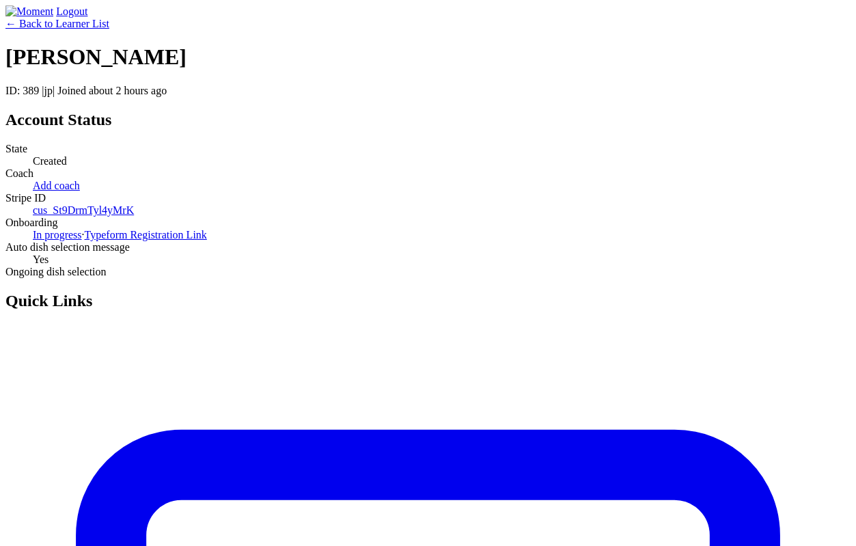
scroll to position [416, 0]
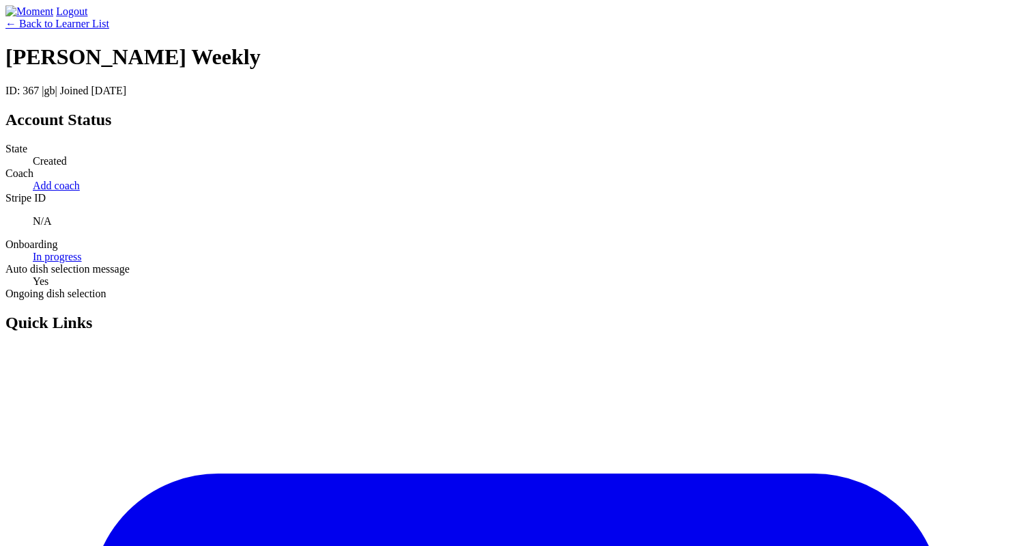
scroll to position [130, 0]
